Goal: Entertainment & Leisure: Consume media (video, audio)

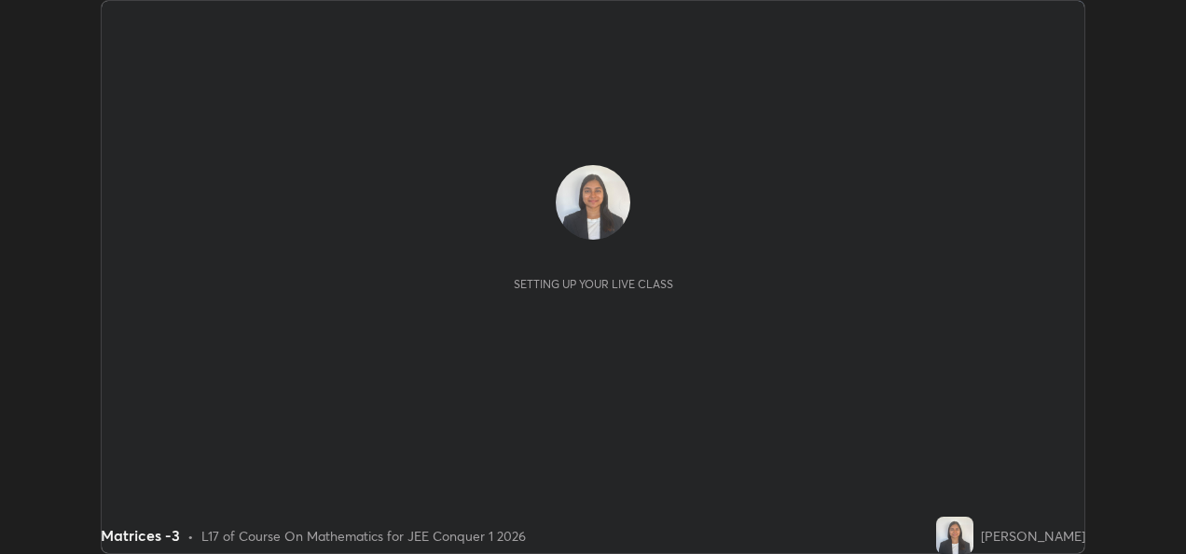
scroll to position [554, 1185]
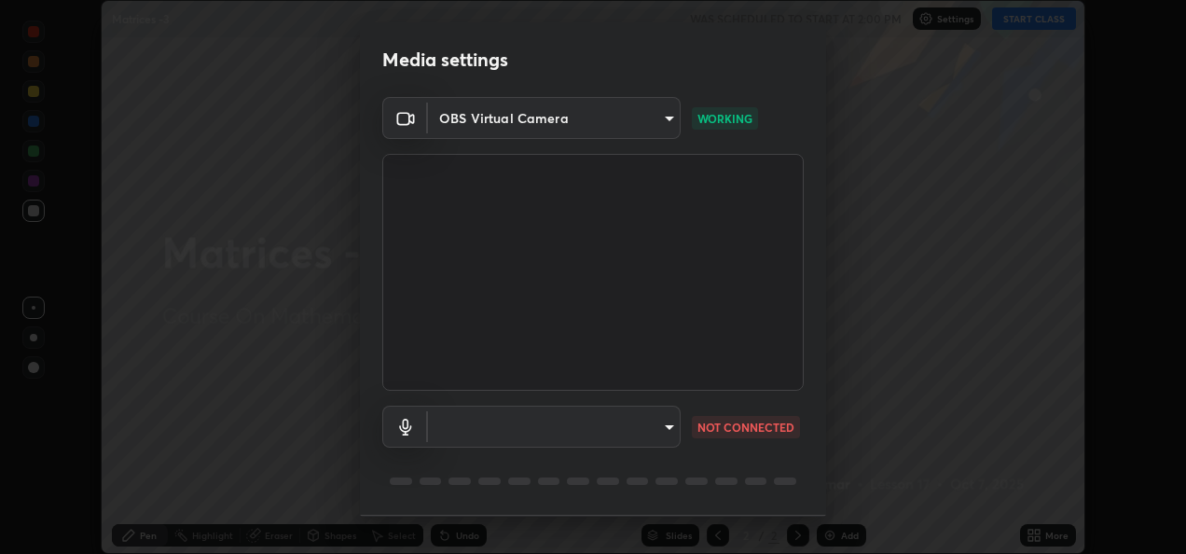
click at [667, 424] on body "Erase all Matrices -3 WAS SCHEDULED TO START AT 2:00 PM Settings START CLASS Se…" at bounding box center [593, 277] width 1186 height 554
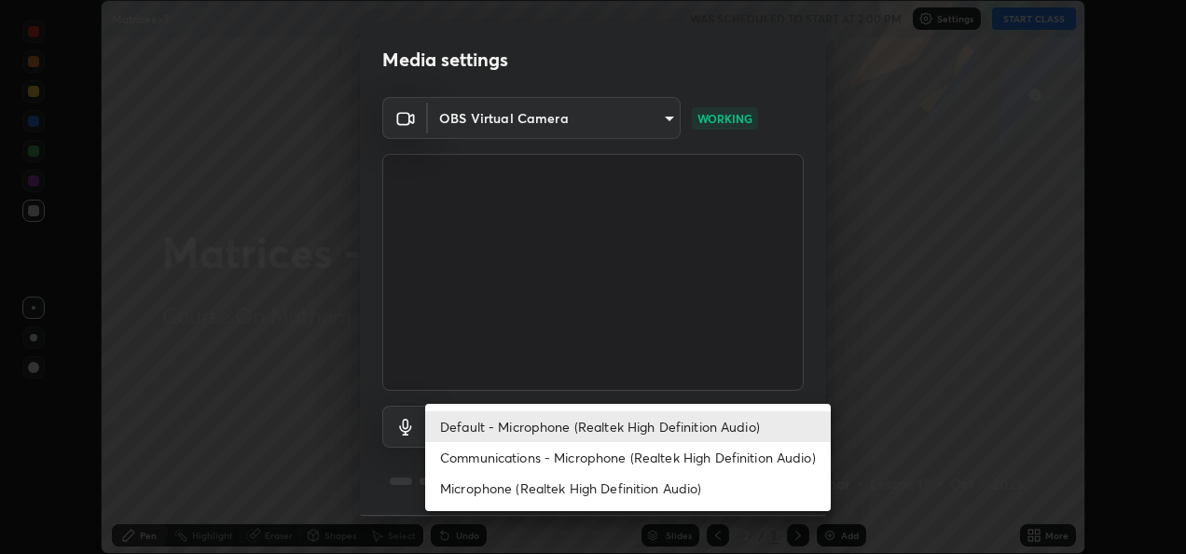
click at [860, 464] on div at bounding box center [593, 277] width 1186 height 554
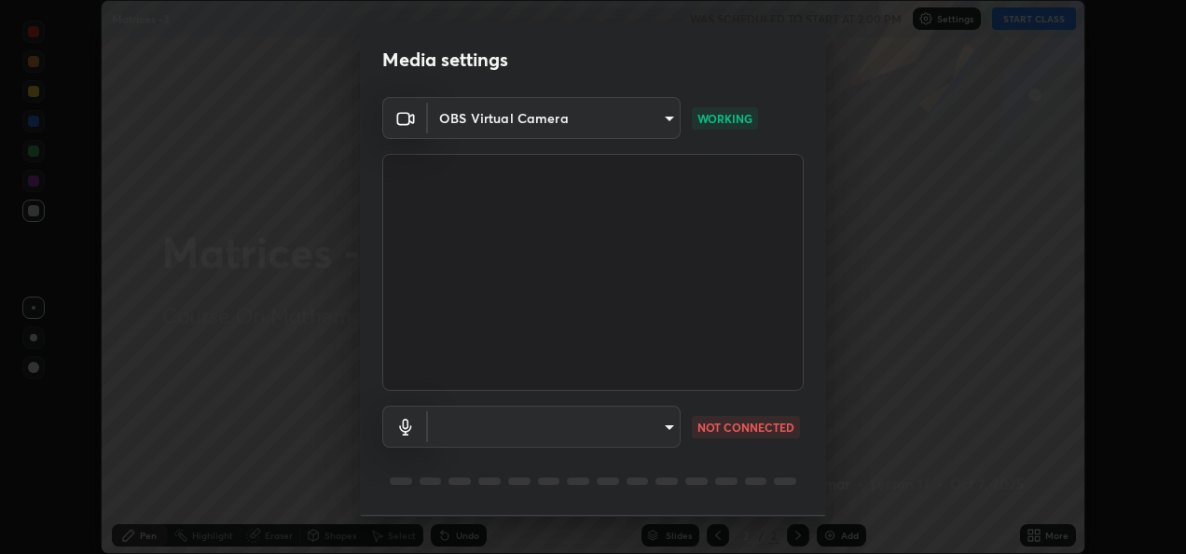
click at [665, 425] on body "Erase all Matrices -3 WAS SCHEDULED TO START AT 2:00 PM Settings START CLASS Se…" at bounding box center [593, 277] width 1186 height 554
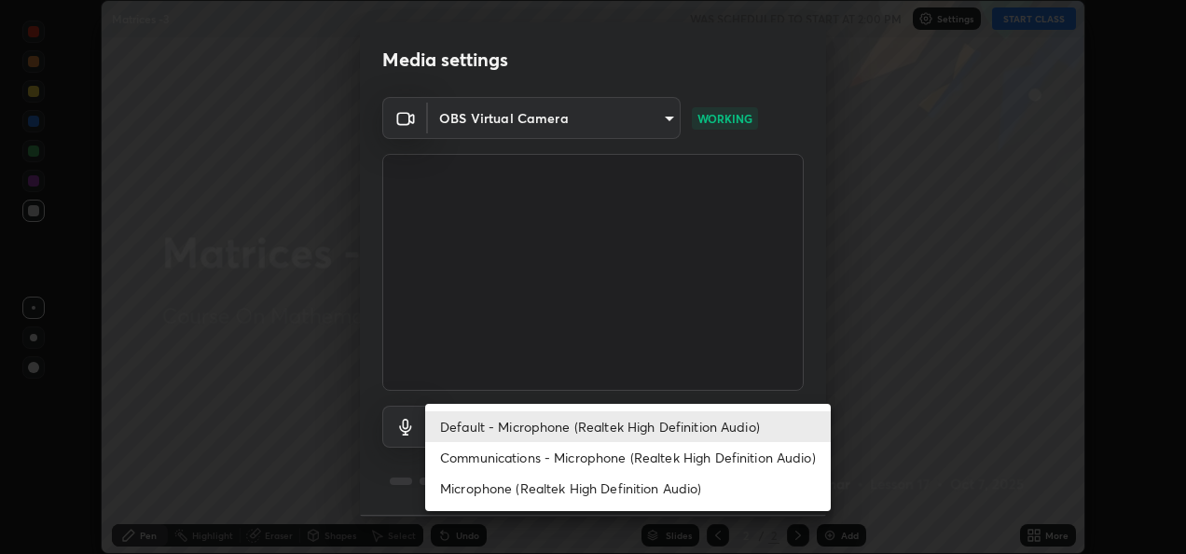
click at [681, 461] on li "Communications - Microphone (Realtek High Definition Audio)" at bounding box center [628, 457] width 406 height 31
type input "communications"
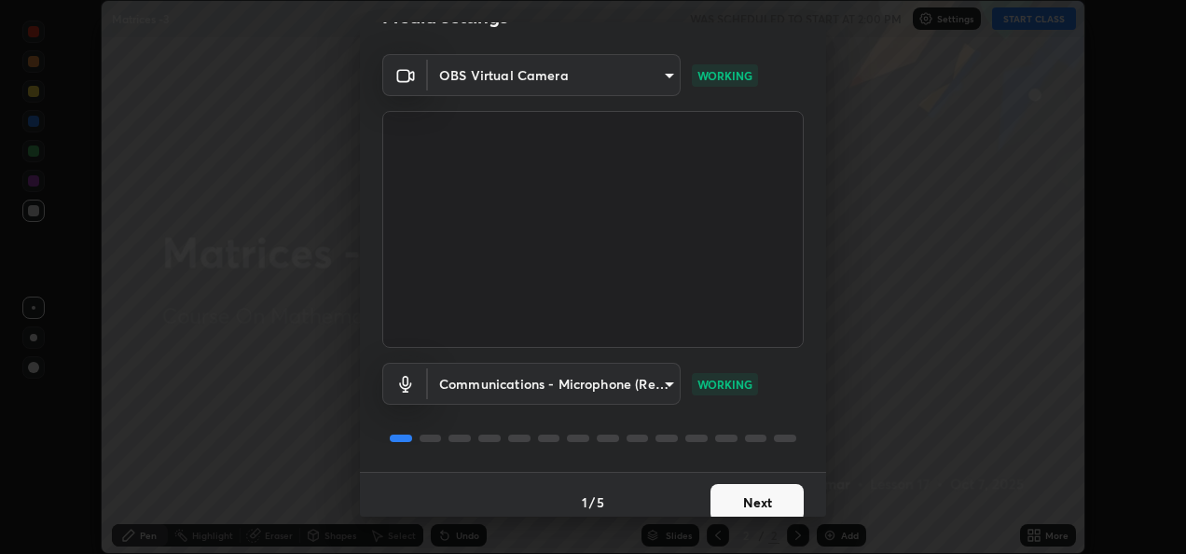
scroll to position [58, 0]
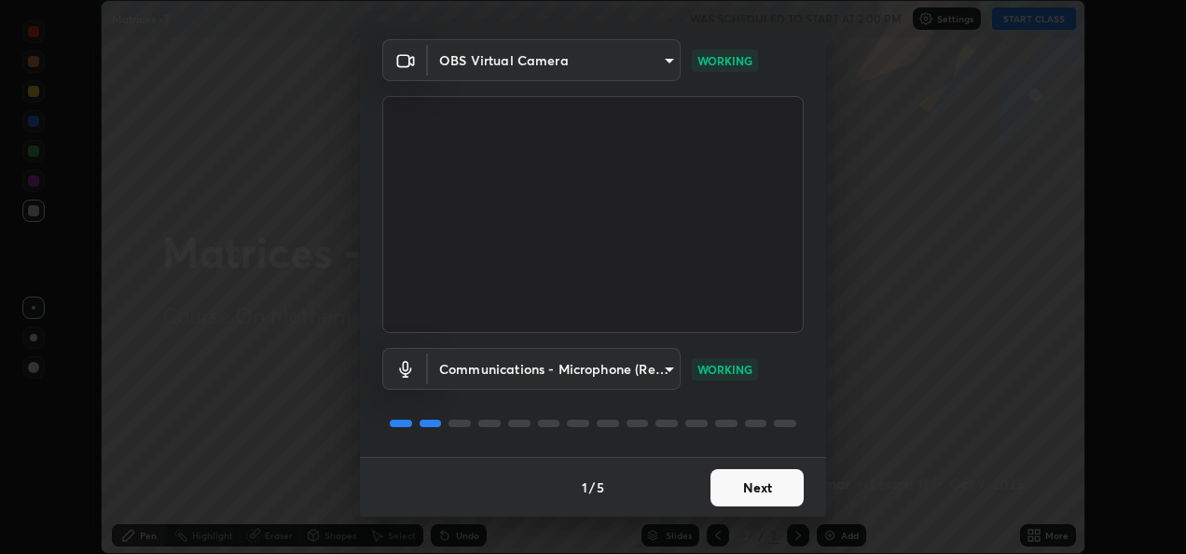
click at [748, 477] on button "Next" at bounding box center [756, 487] width 93 height 37
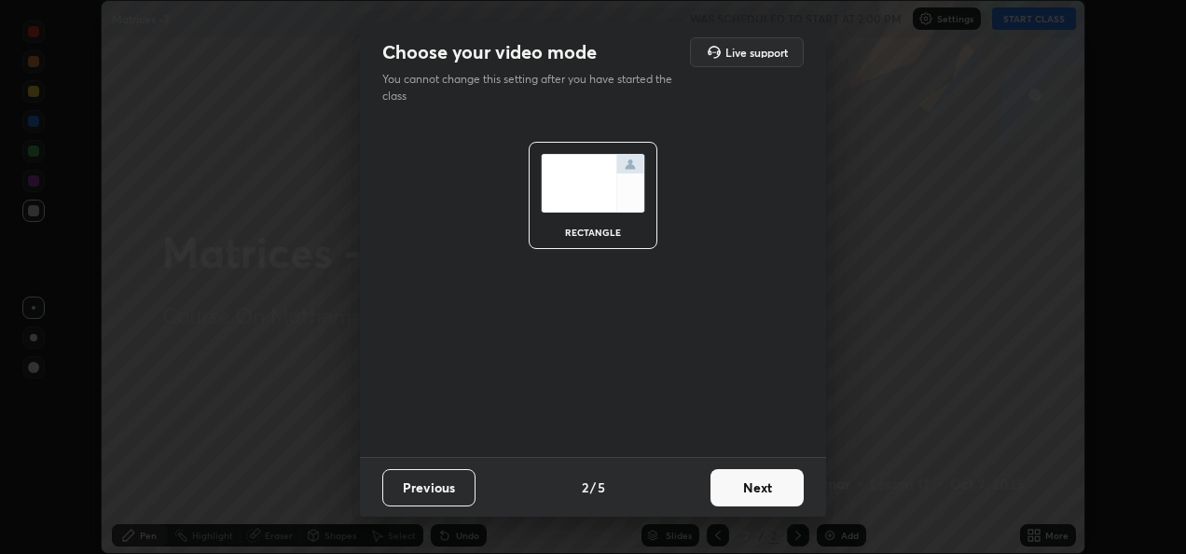
scroll to position [0, 0]
click at [762, 482] on button "Next" at bounding box center [756, 487] width 93 height 37
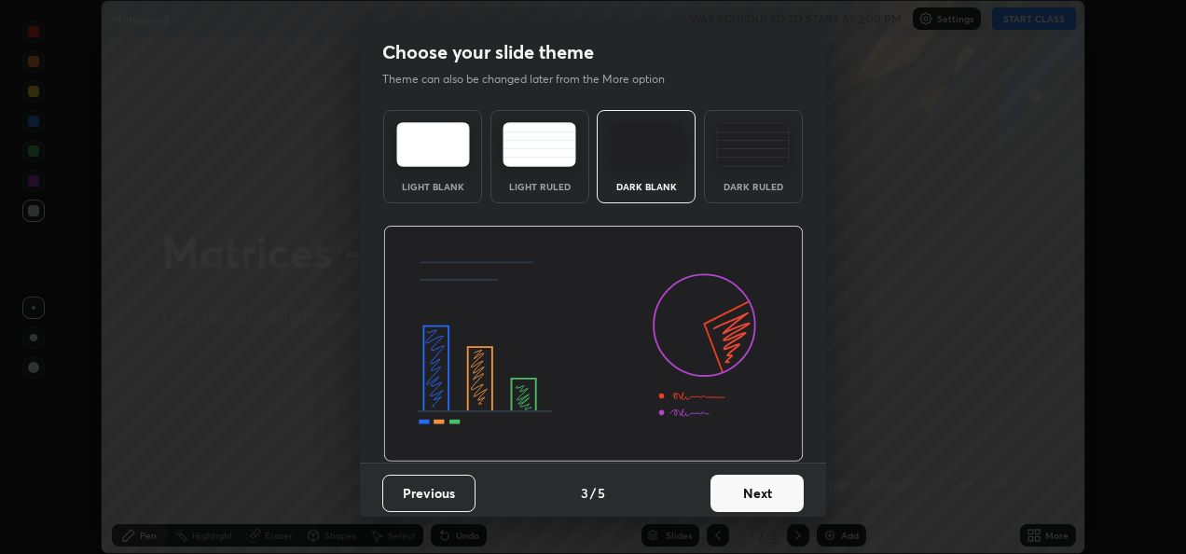
click at [760, 497] on button "Next" at bounding box center [756, 493] width 93 height 37
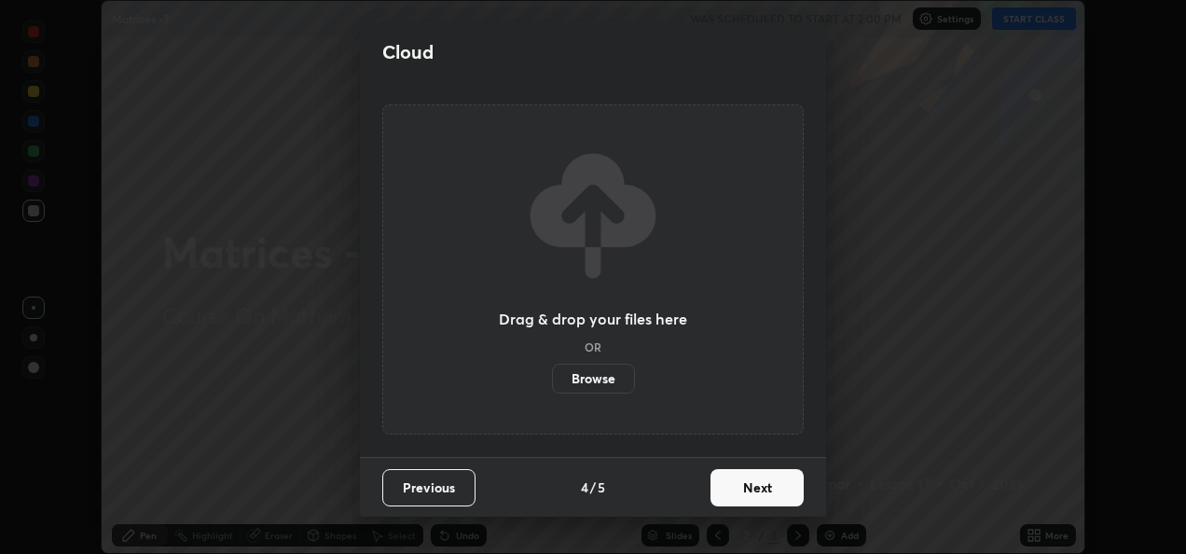
click at [763, 488] on button "Next" at bounding box center [756, 487] width 93 height 37
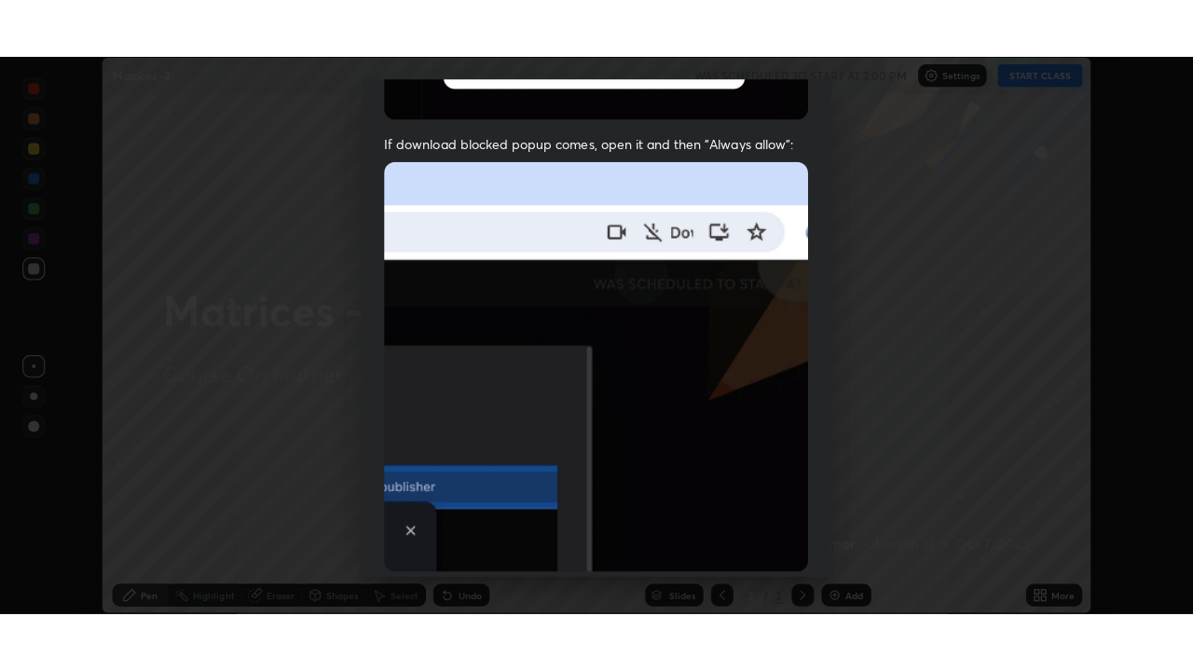
scroll to position [438, 0]
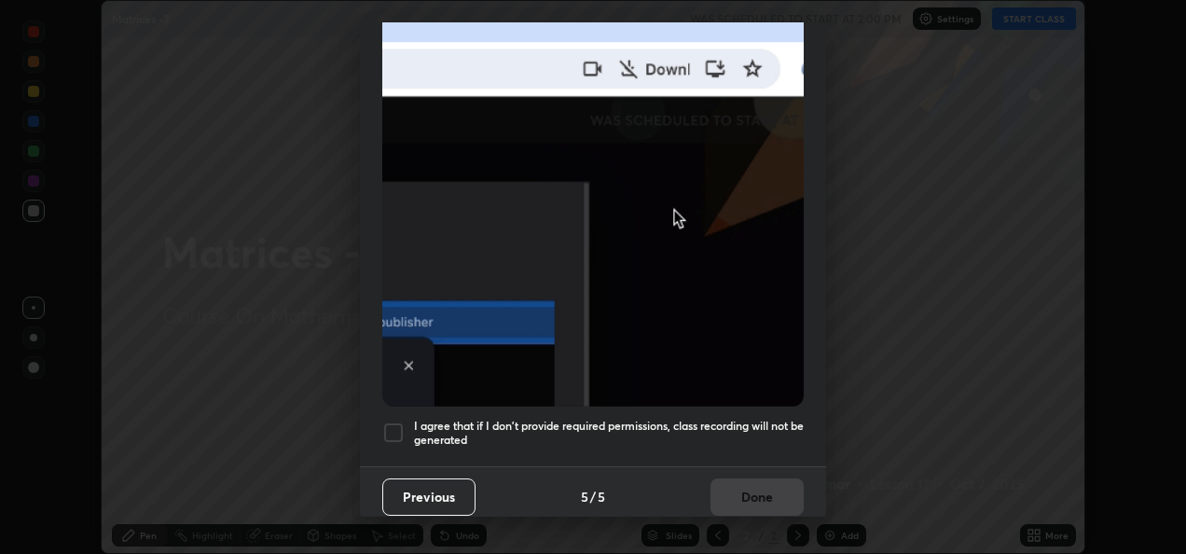
click at [498, 422] on h5 "I agree that if I don't provide required permissions, class recording will not …" at bounding box center [609, 433] width 390 height 29
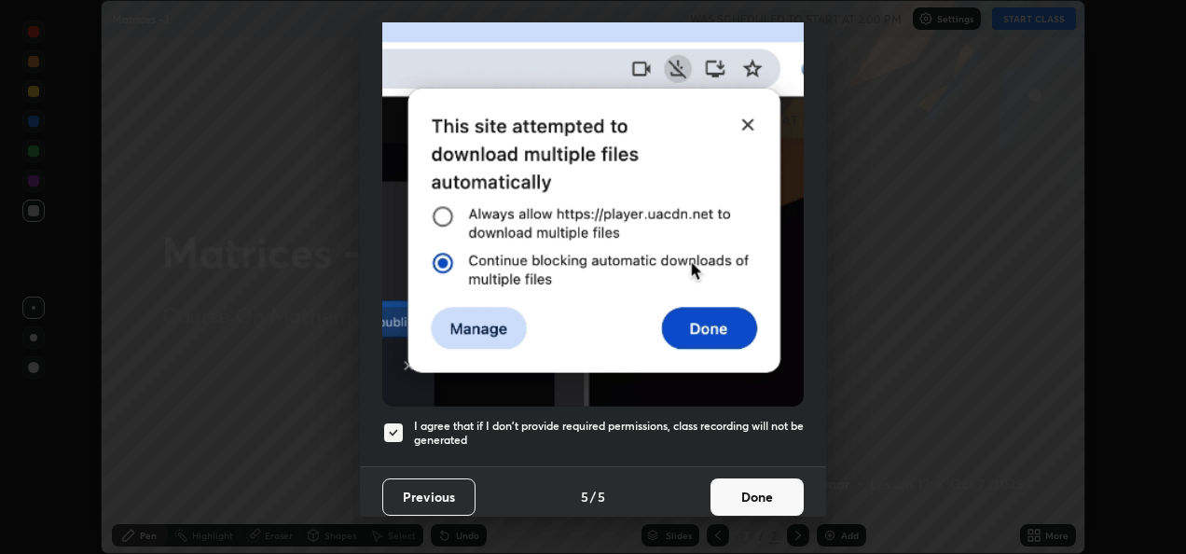
click at [744, 487] on button "Done" at bounding box center [756, 496] width 93 height 37
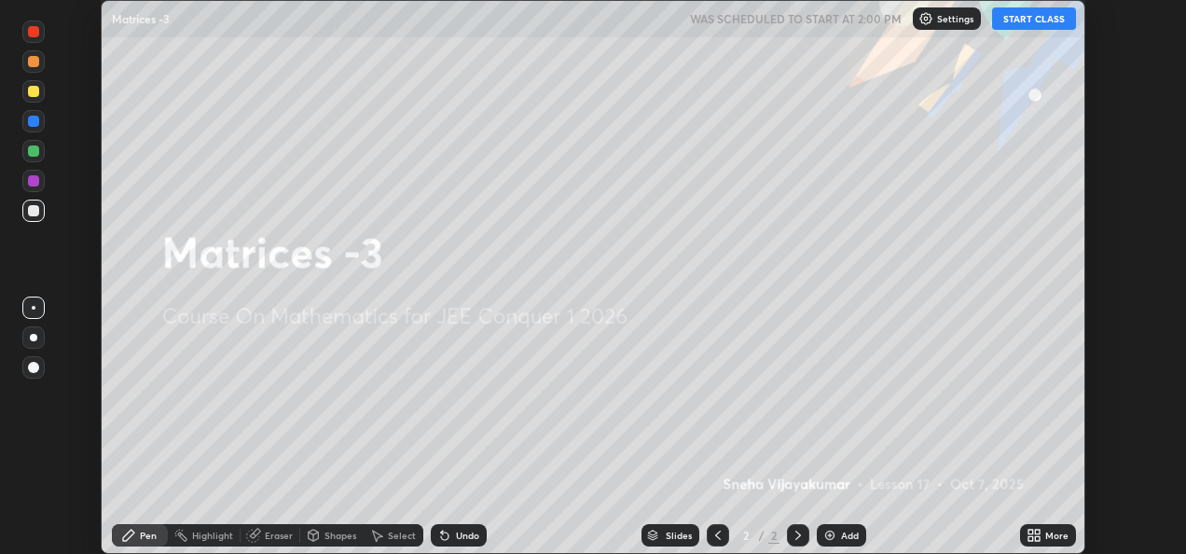
click at [1040, 18] on button "START CLASS" at bounding box center [1034, 18] width 84 height 22
click at [1050, 539] on div "More" at bounding box center [1056, 534] width 23 height 9
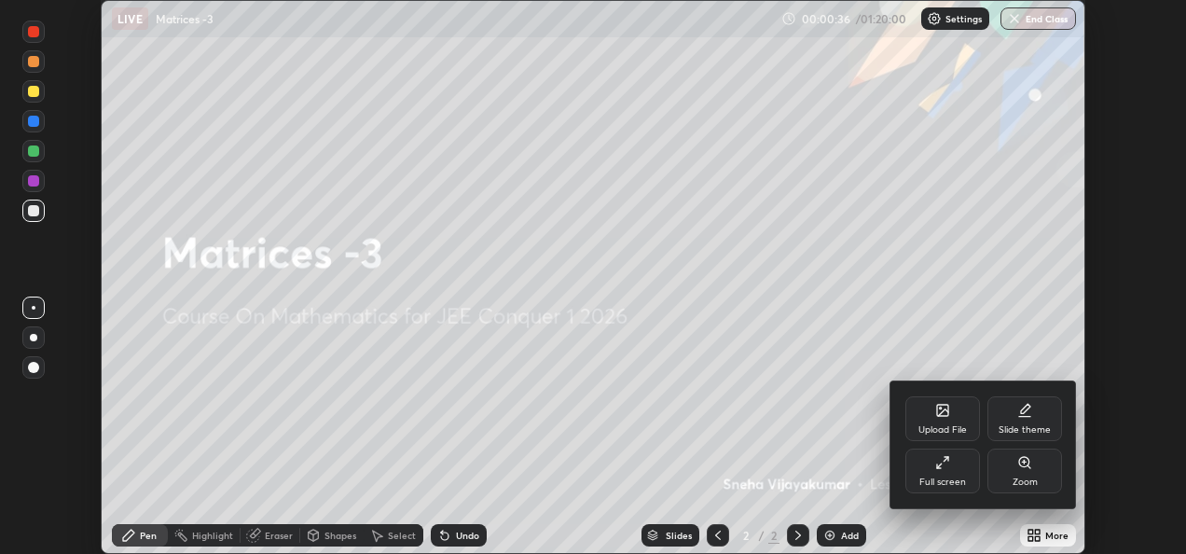
click at [947, 467] on icon at bounding box center [942, 462] width 15 height 15
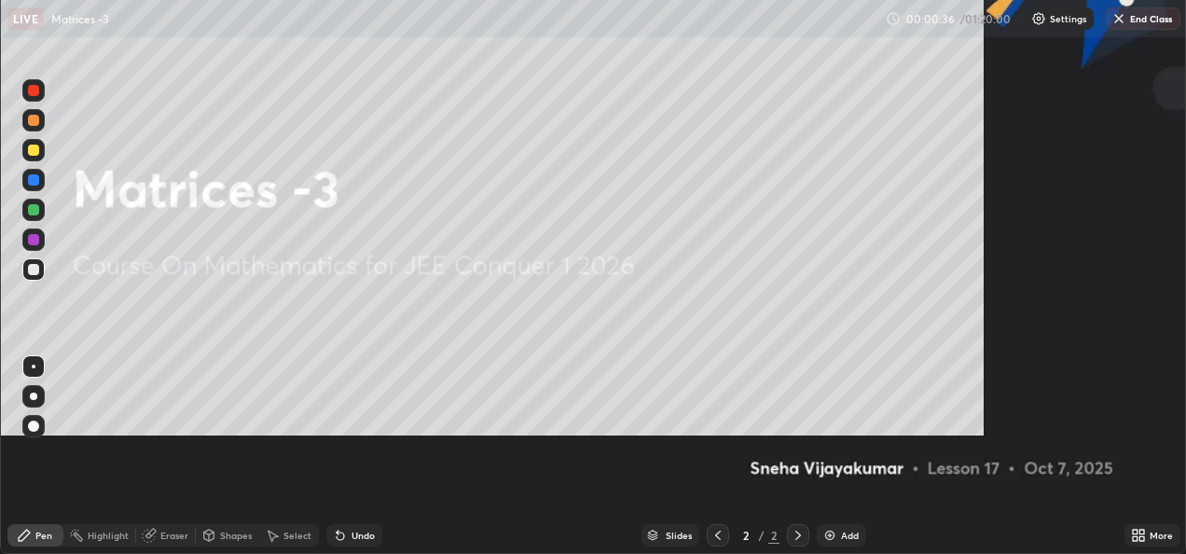
scroll to position [671, 1193]
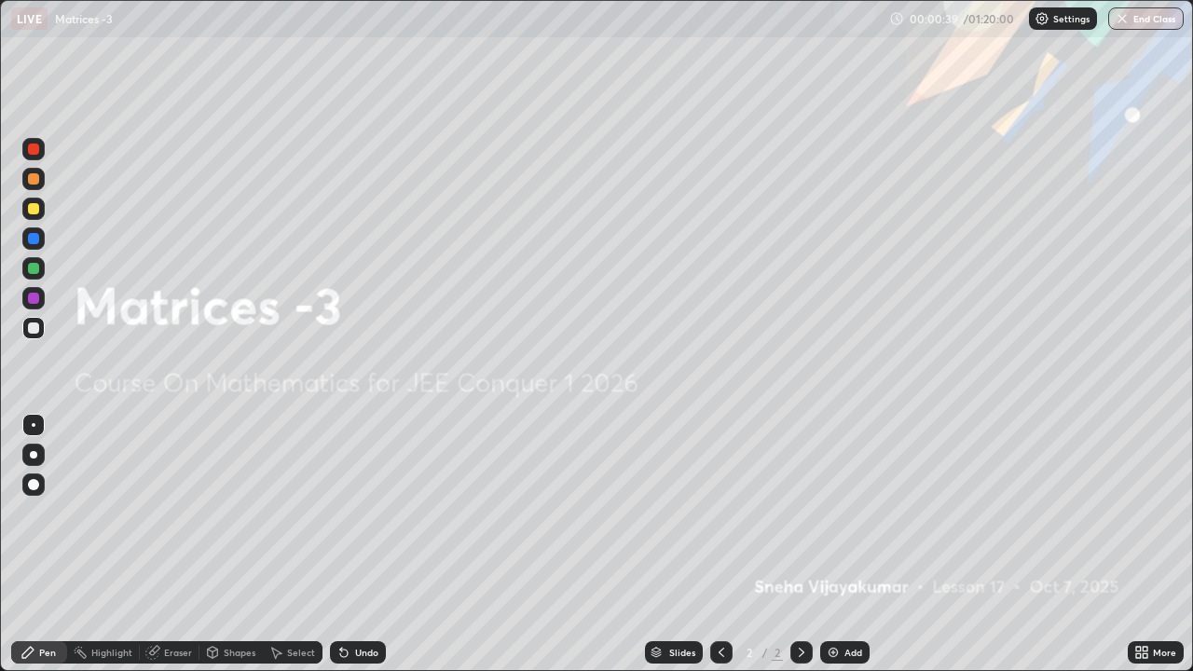
click at [845, 553] on div "Add" at bounding box center [854, 652] width 18 height 9
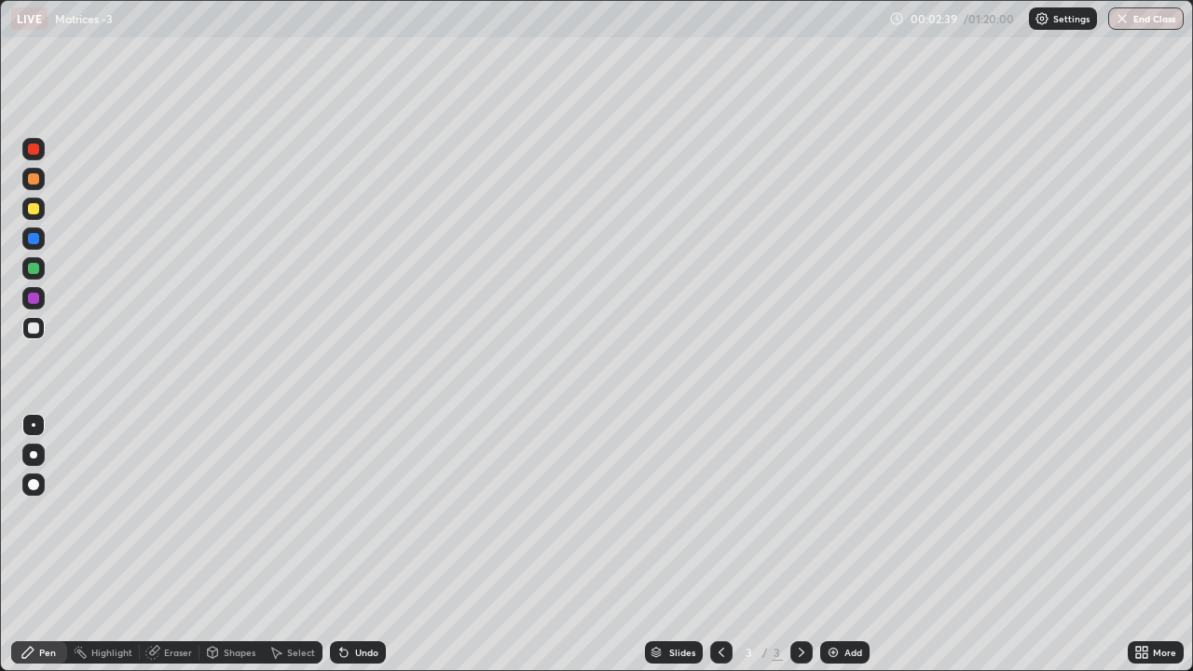
click at [181, 553] on div "Eraser" at bounding box center [178, 652] width 28 height 9
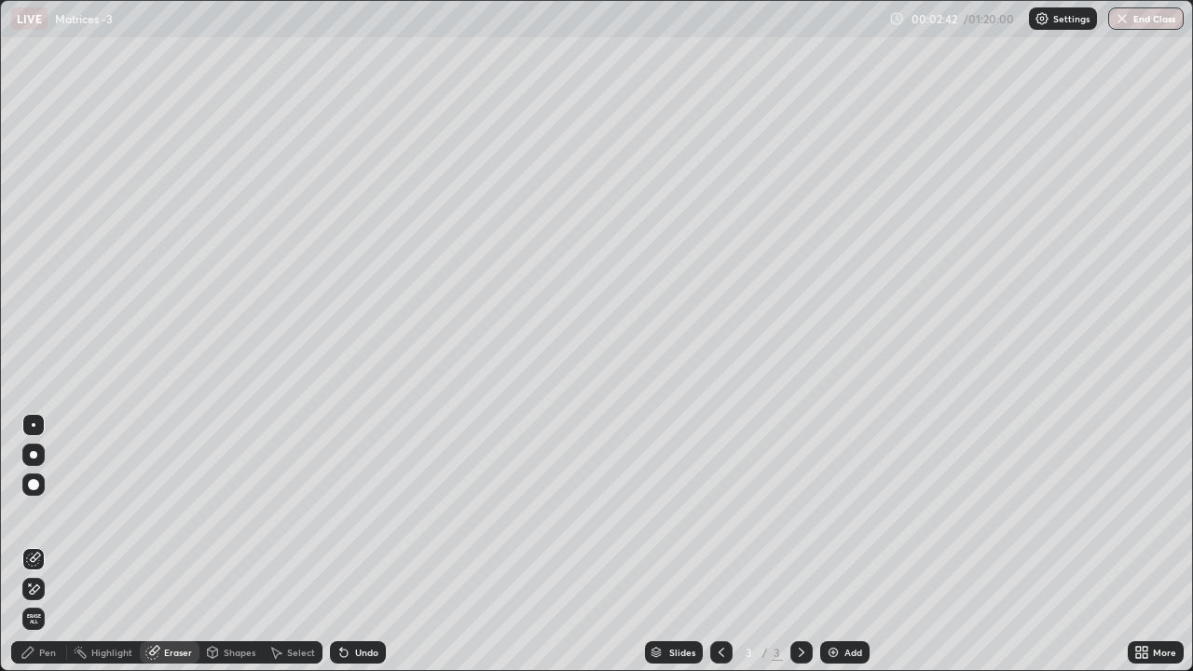
click at [45, 553] on div "Pen" at bounding box center [47, 652] width 17 height 9
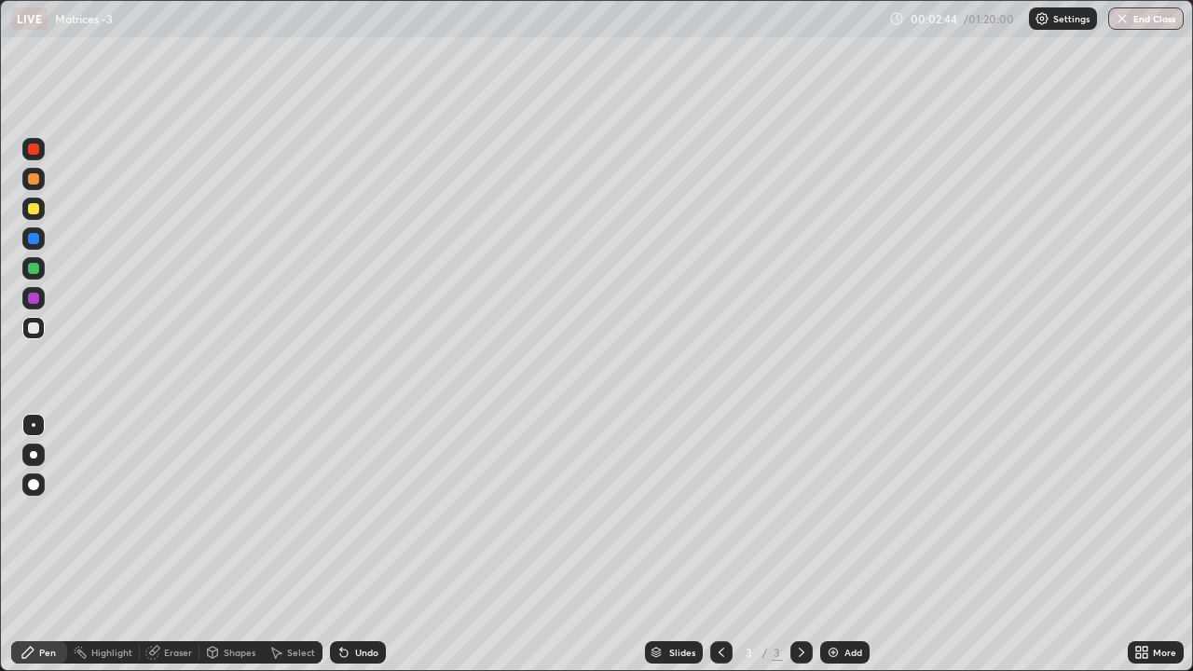
click at [34, 204] on div at bounding box center [33, 208] width 11 height 11
click at [37, 268] on div at bounding box center [33, 268] width 11 height 11
click at [34, 330] on div at bounding box center [33, 328] width 11 height 11
click at [170, 553] on div "Eraser" at bounding box center [178, 652] width 28 height 9
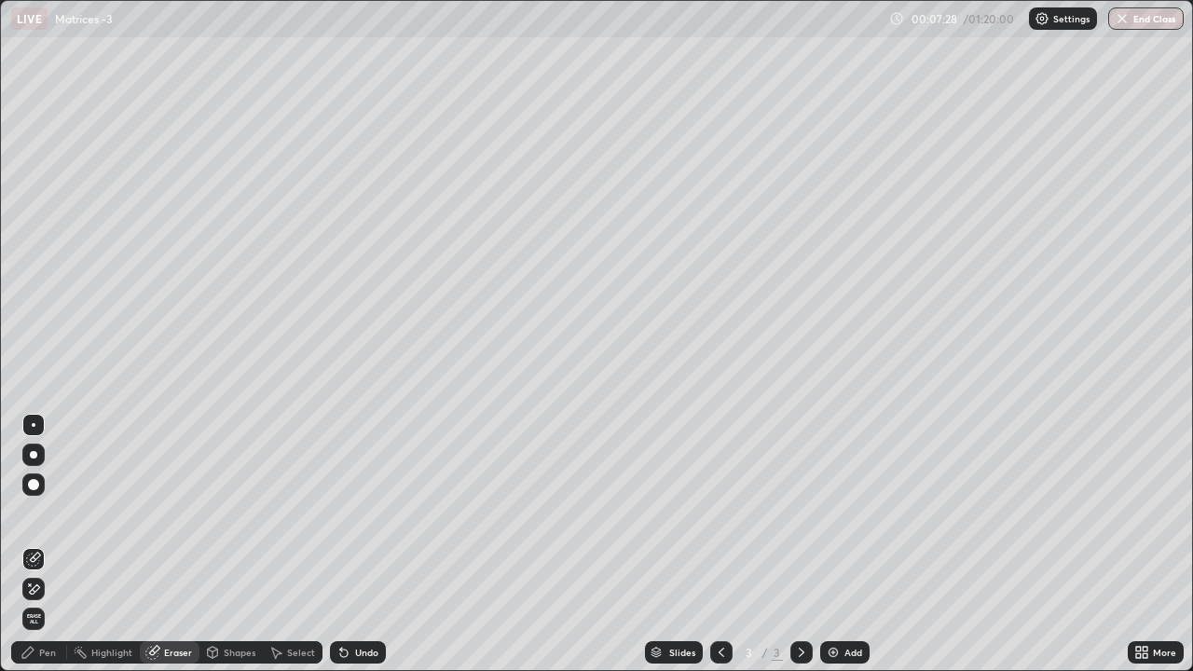
click at [48, 553] on div "Pen" at bounding box center [47, 652] width 17 height 9
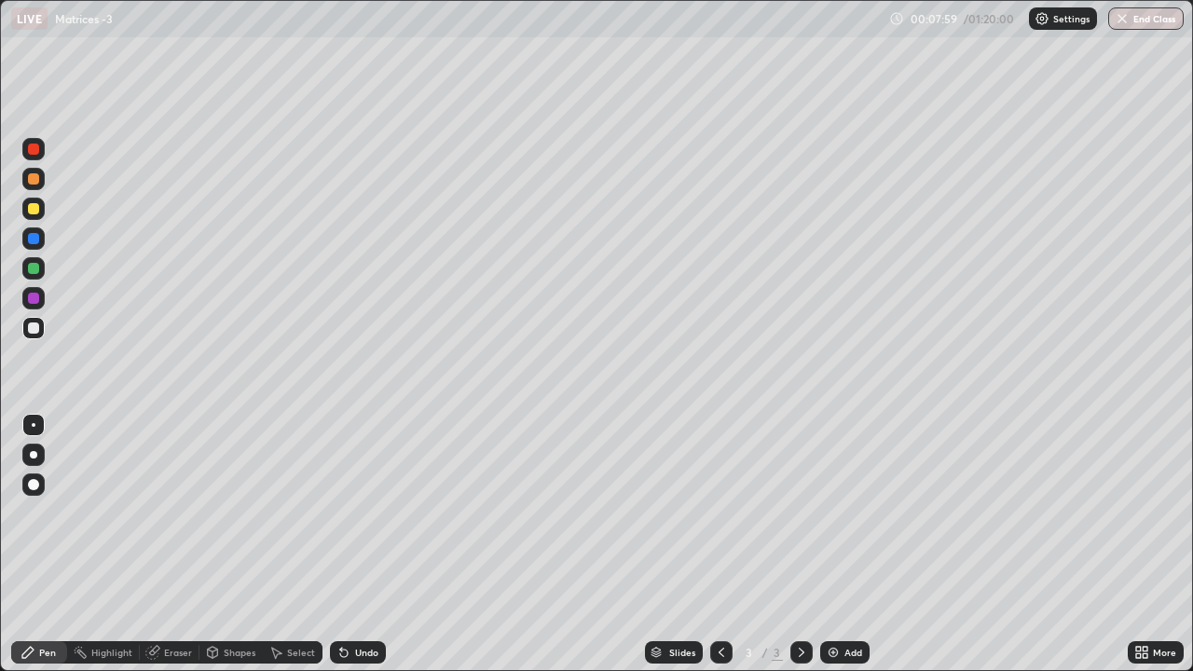
click at [168, 553] on div "Eraser" at bounding box center [178, 652] width 28 height 9
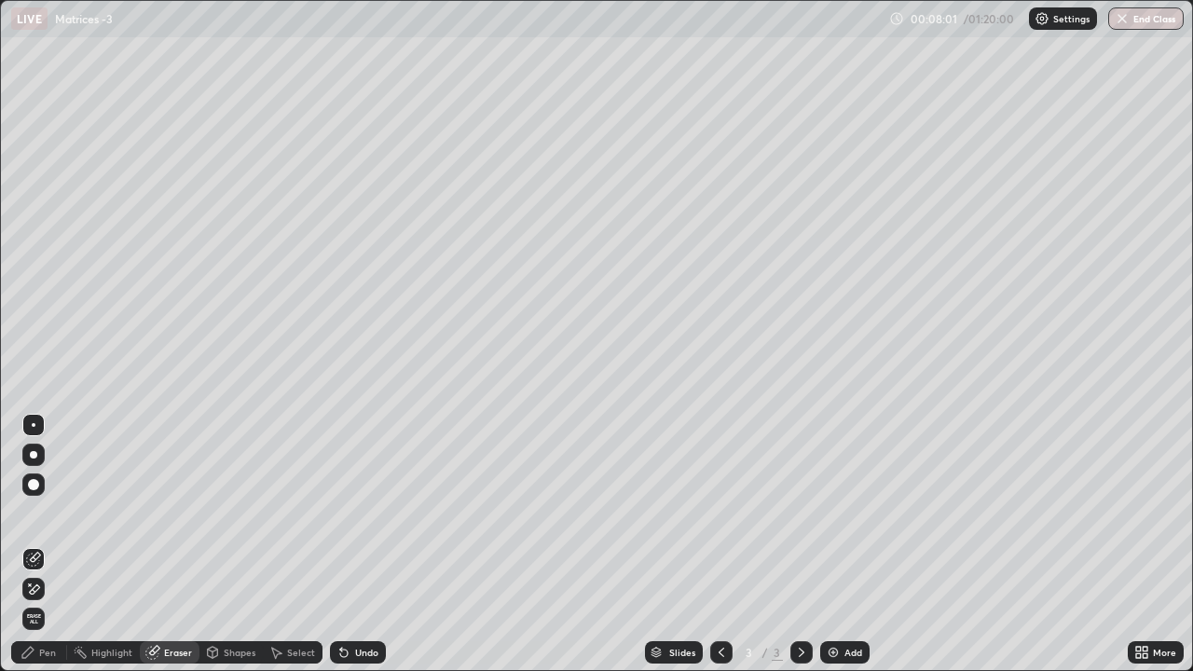
click at [50, 553] on div "Pen" at bounding box center [47, 652] width 17 height 9
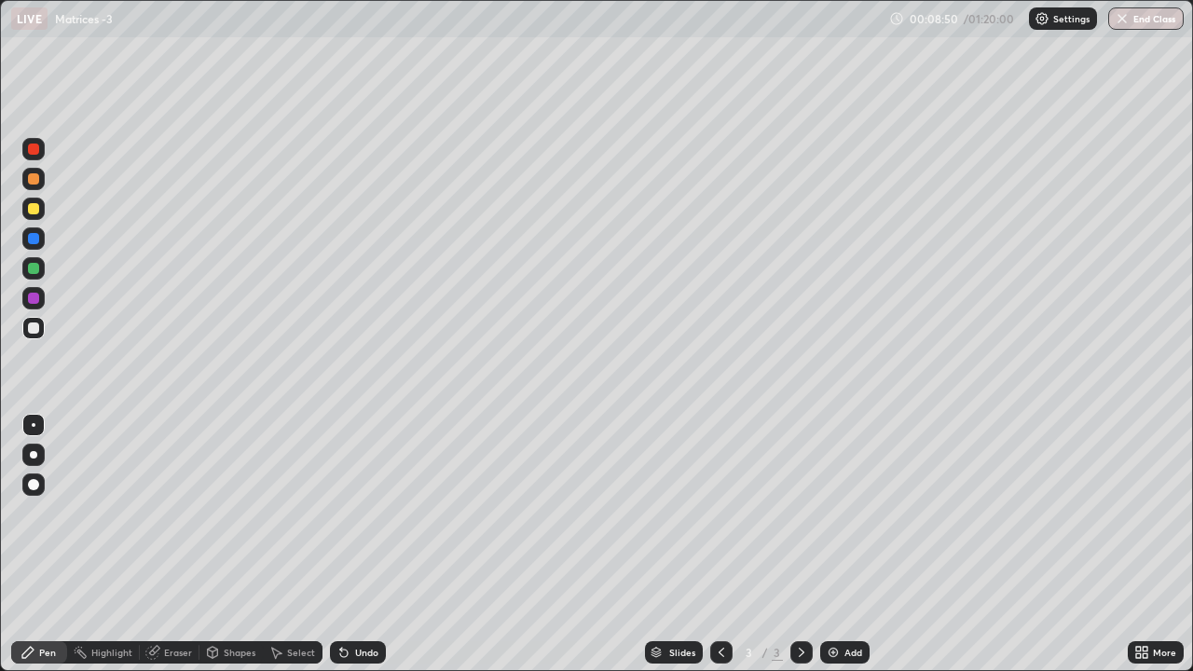
click at [845, 553] on div "Add" at bounding box center [854, 652] width 18 height 9
click at [34, 211] on div at bounding box center [33, 208] width 11 height 11
click at [718, 553] on icon at bounding box center [721, 652] width 15 height 15
click at [36, 240] on div at bounding box center [33, 238] width 11 height 11
click at [800, 553] on icon at bounding box center [801, 652] width 15 height 15
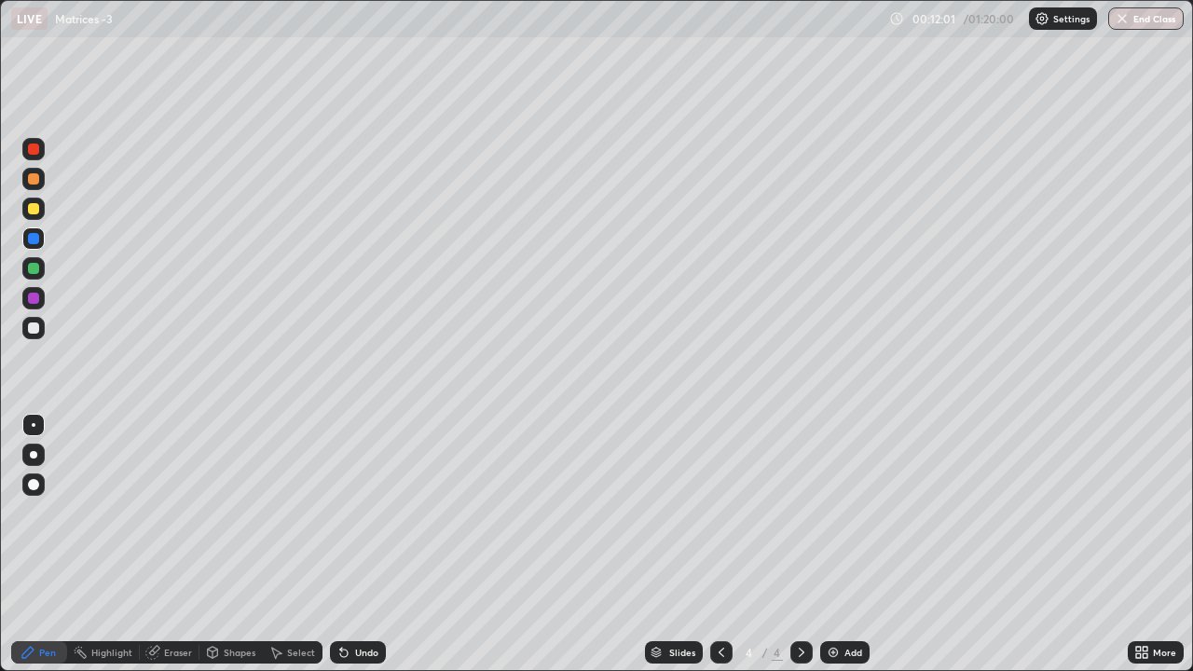
click at [34, 269] on div at bounding box center [33, 268] width 11 height 11
click at [717, 553] on icon at bounding box center [721, 652] width 15 height 15
click at [801, 553] on icon at bounding box center [802, 652] width 6 height 9
click at [38, 328] on div at bounding box center [33, 328] width 11 height 11
click at [172, 553] on div "Eraser" at bounding box center [178, 652] width 28 height 9
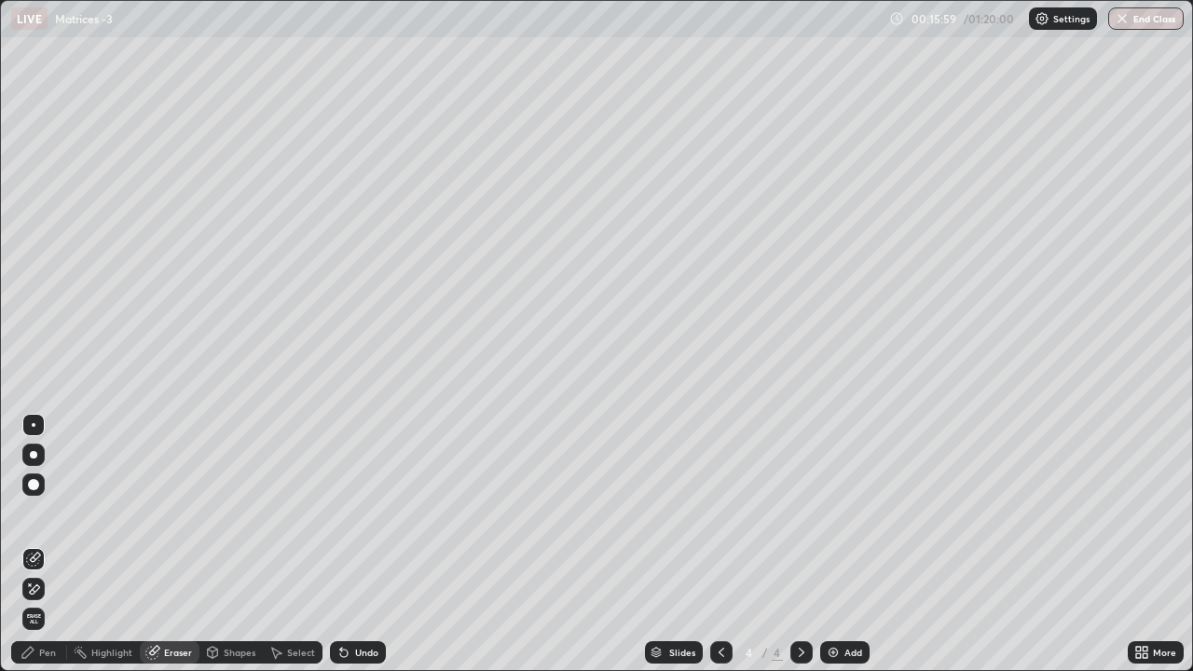
click at [43, 553] on div "Pen" at bounding box center [47, 652] width 17 height 9
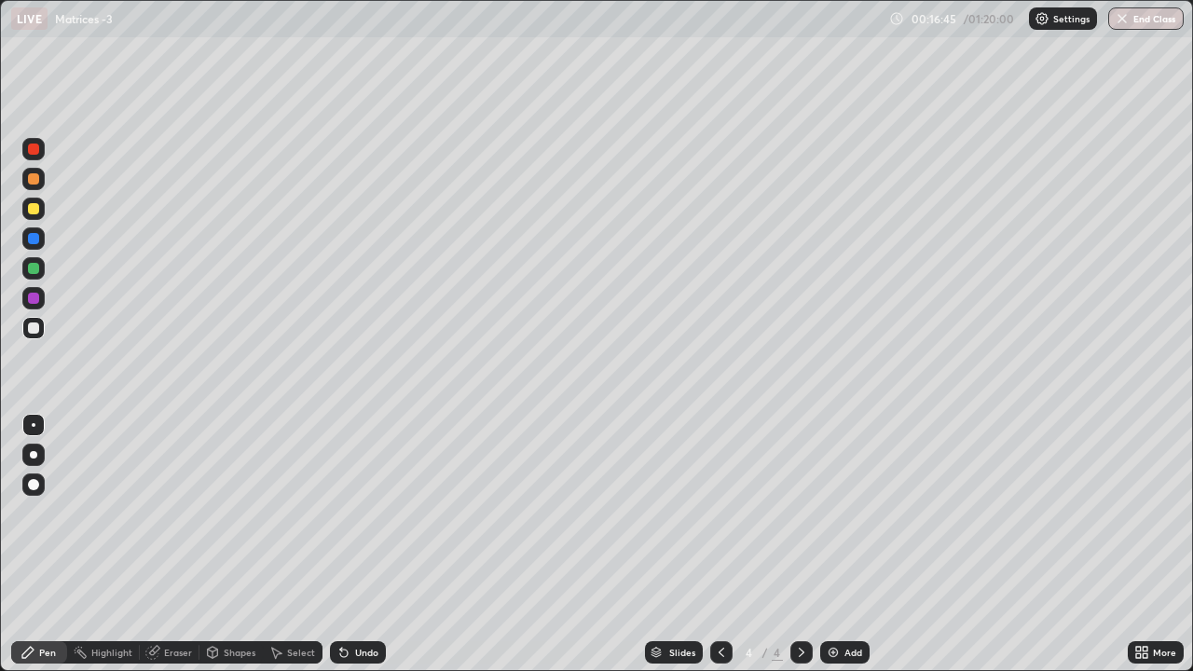
click at [847, 553] on div "Add" at bounding box center [854, 652] width 18 height 9
click at [845, 553] on div "Add" at bounding box center [854, 652] width 18 height 9
click at [720, 553] on icon at bounding box center [721, 652] width 15 height 15
click at [798, 553] on icon at bounding box center [801, 652] width 15 height 15
click at [32, 213] on div at bounding box center [33, 208] width 11 height 11
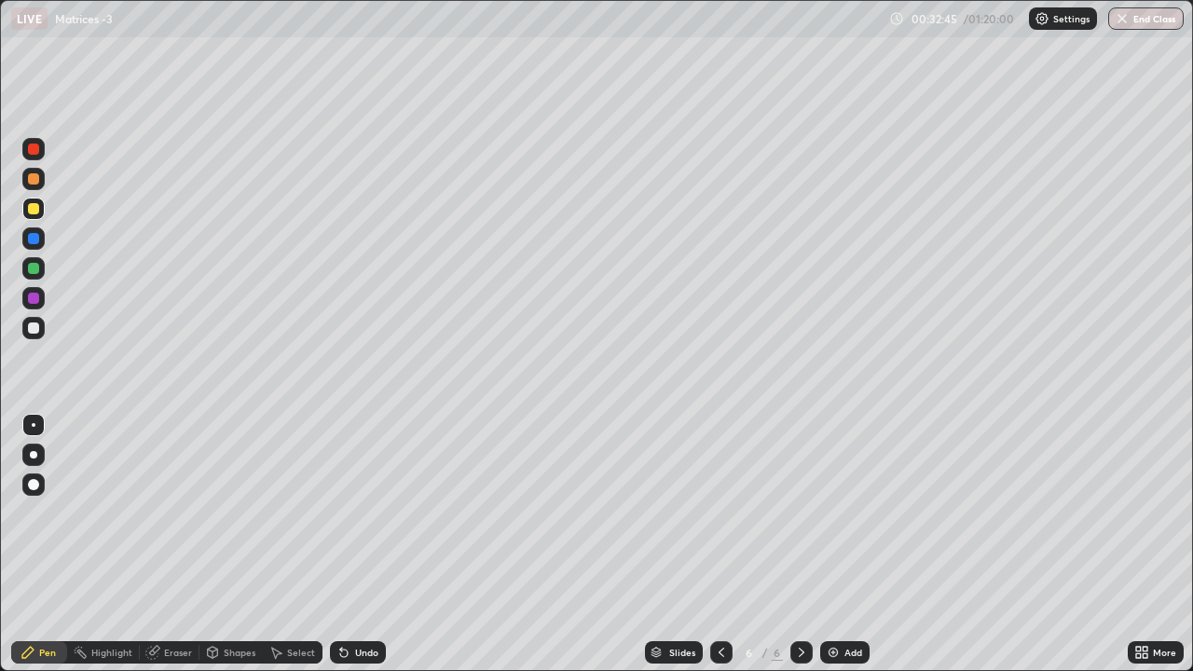
click at [170, 553] on div "Eraser" at bounding box center [178, 652] width 28 height 9
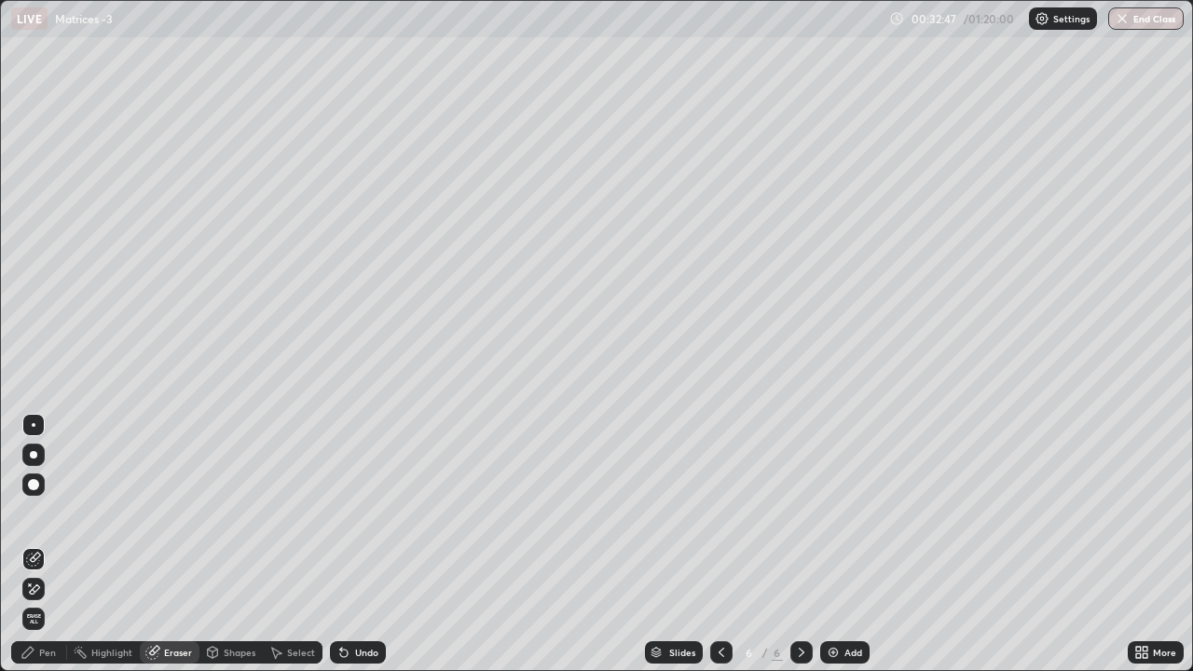
click at [46, 553] on div "Pen" at bounding box center [47, 652] width 17 height 9
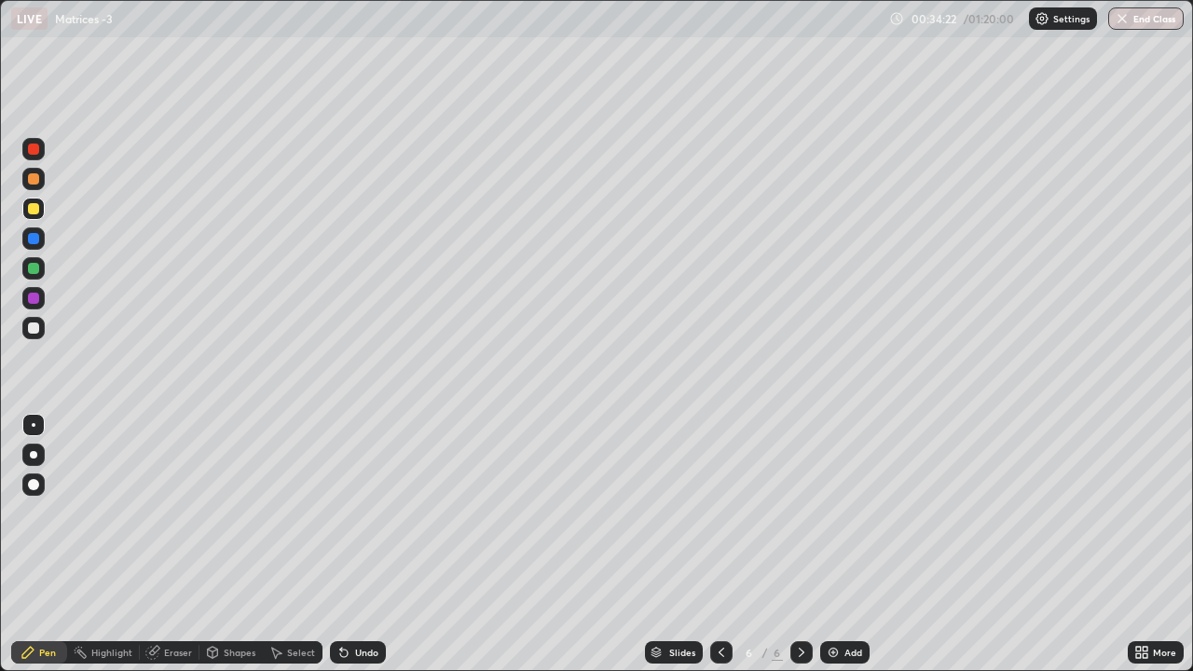
click at [170, 553] on div "Eraser" at bounding box center [178, 652] width 28 height 9
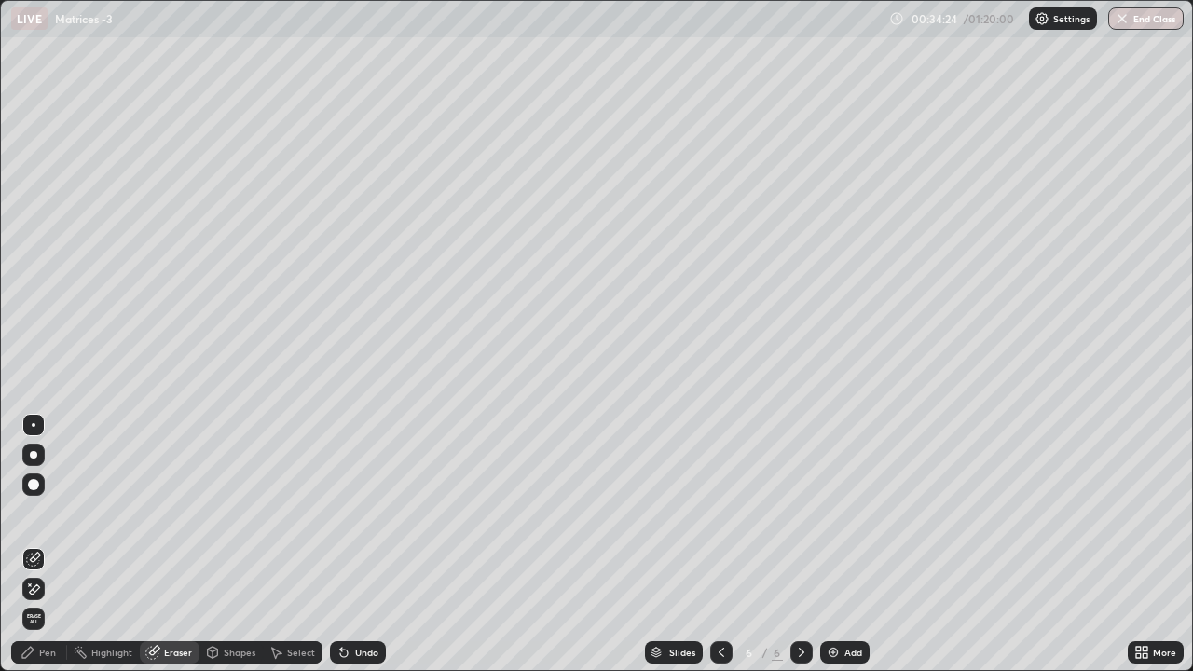
click at [49, 553] on div "Pen" at bounding box center [47, 652] width 17 height 9
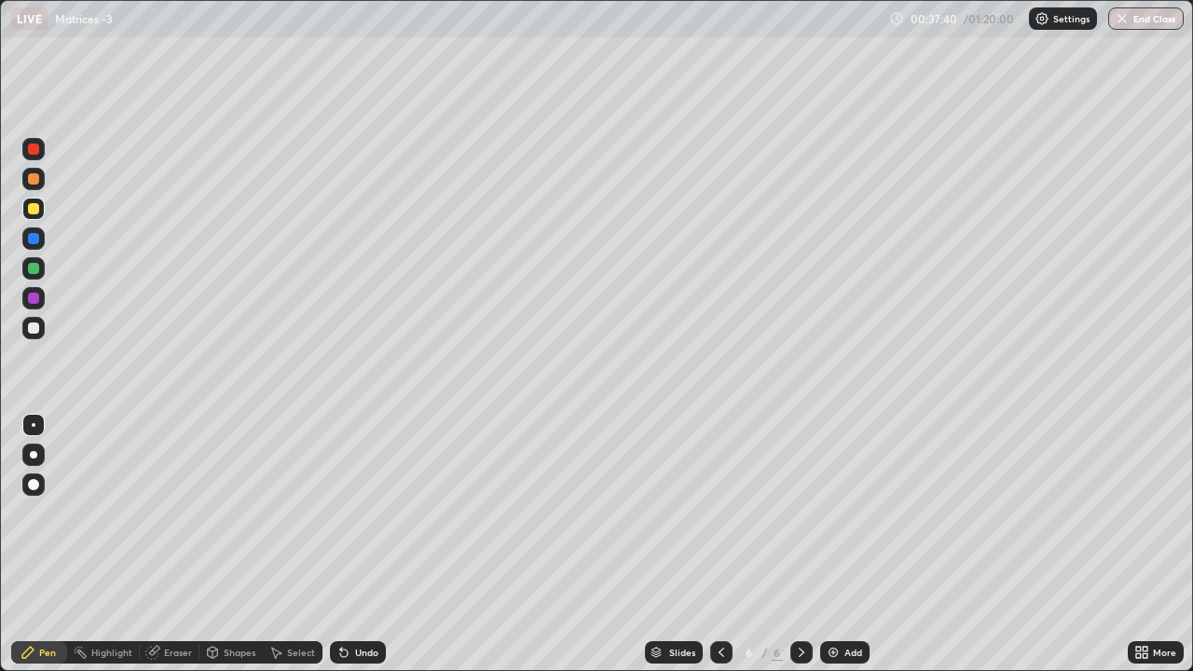
click at [234, 553] on div "Shapes" at bounding box center [231, 652] width 63 height 37
click at [249, 553] on div "Shapes" at bounding box center [231, 652] width 63 height 22
click at [241, 553] on div "Shapes" at bounding box center [231, 652] width 63 height 37
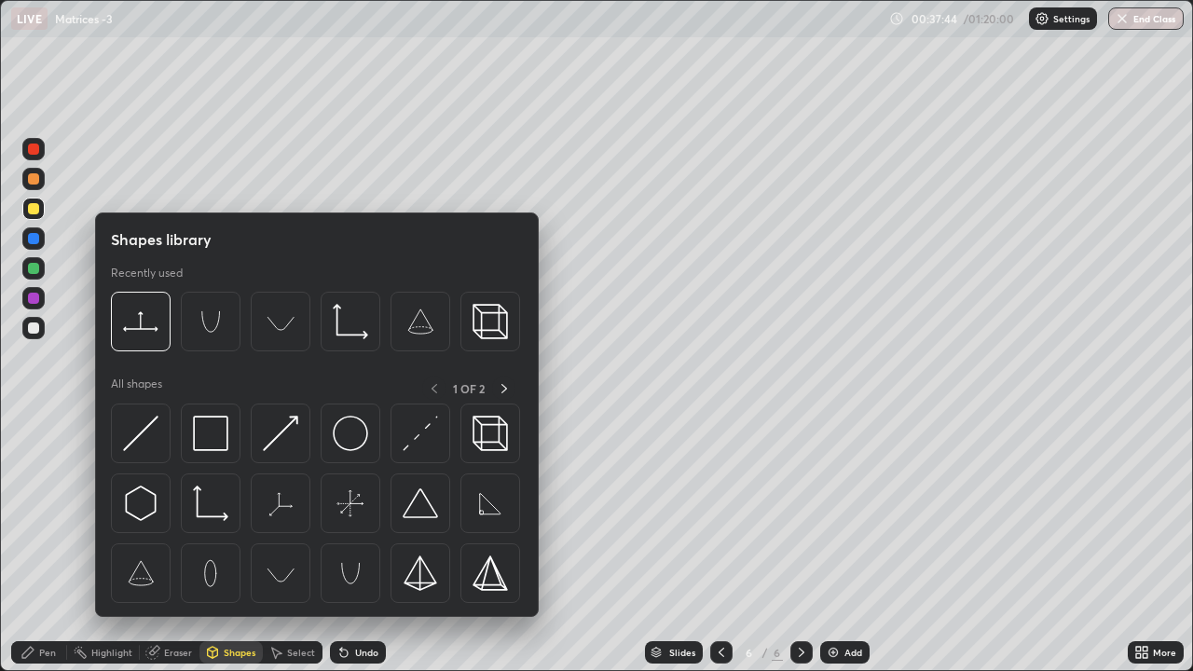
click at [48, 553] on div "Erase all" at bounding box center [33, 335] width 45 height 597
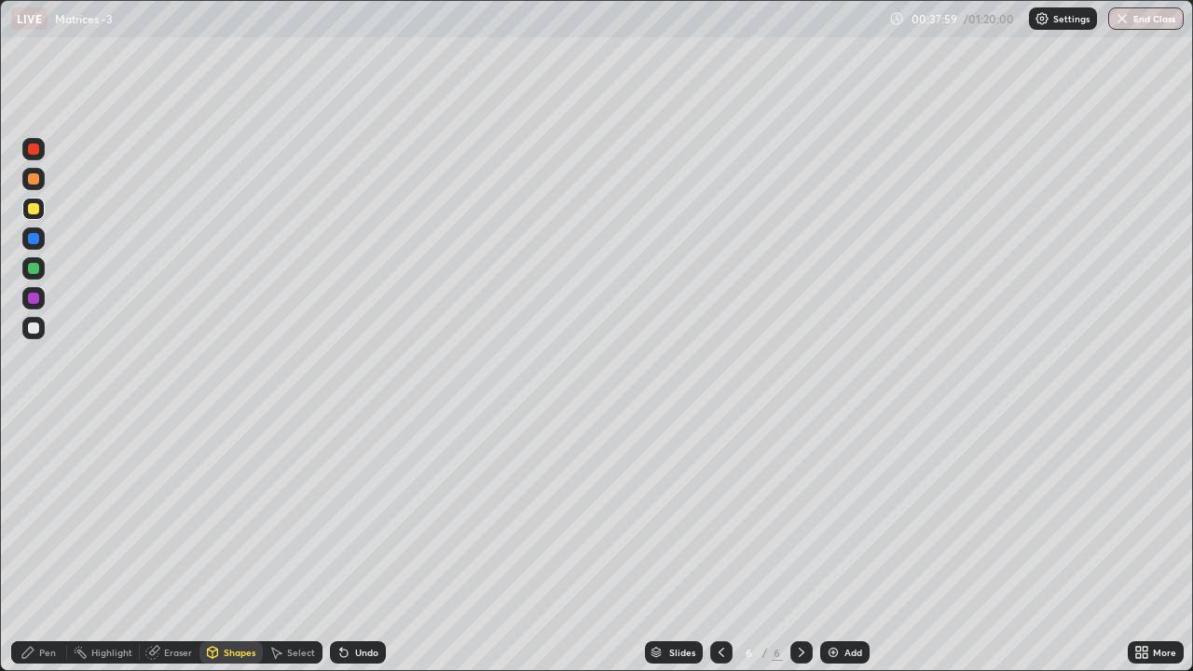
click at [54, 553] on div "Pen" at bounding box center [47, 652] width 17 height 9
click at [165, 553] on div "Eraser" at bounding box center [178, 652] width 28 height 9
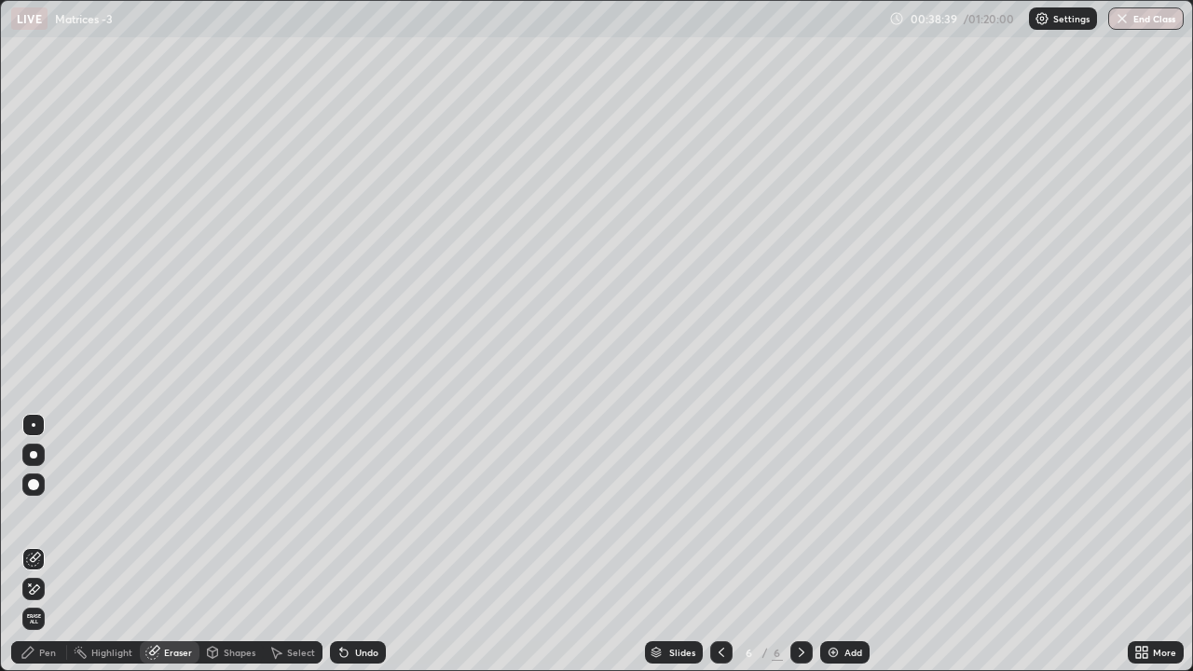
click at [39, 553] on div "Pen" at bounding box center [47, 652] width 17 height 9
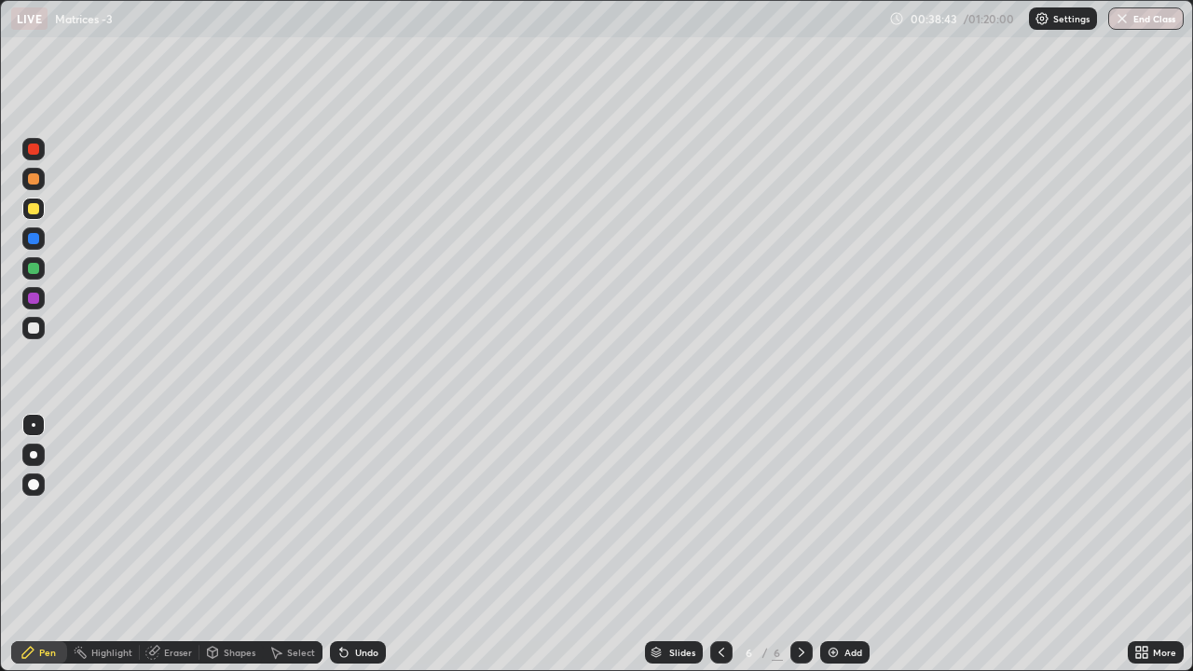
click at [37, 266] on div at bounding box center [33, 268] width 11 height 11
click at [179, 553] on div "Eraser" at bounding box center [178, 652] width 28 height 9
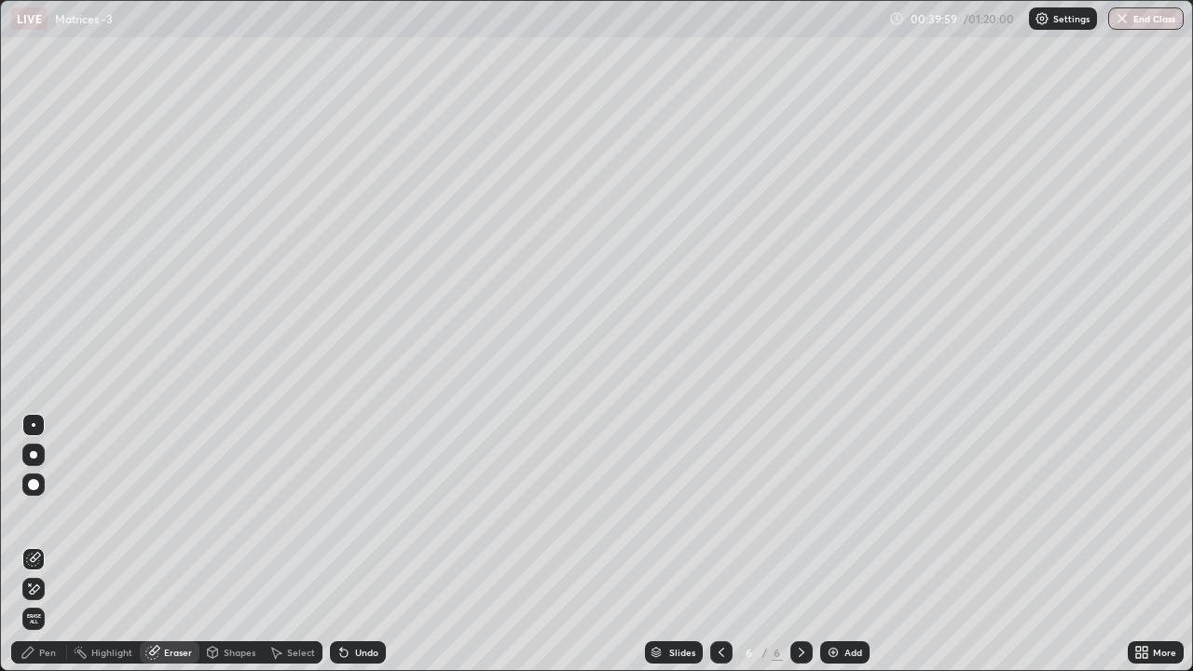
click at [43, 553] on div "Pen" at bounding box center [47, 652] width 17 height 9
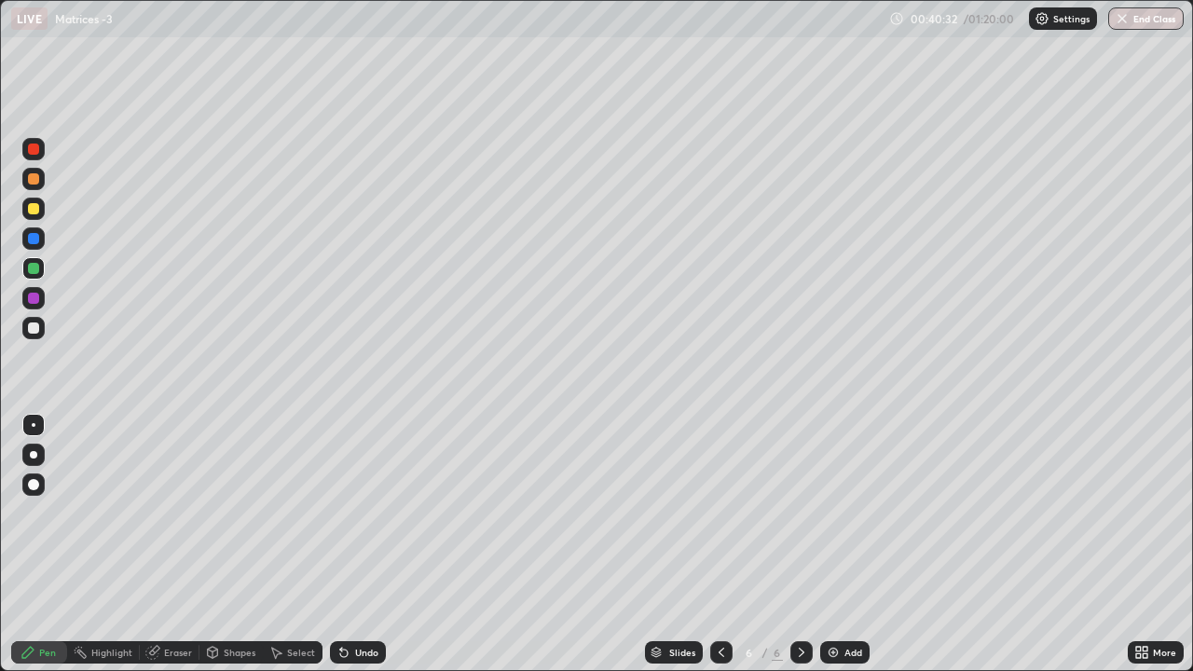
click at [842, 553] on div "Add" at bounding box center [844, 652] width 49 height 22
click at [719, 553] on icon at bounding box center [721, 652] width 15 height 15
click at [803, 553] on icon at bounding box center [801, 652] width 15 height 15
click at [719, 553] on icon at bounding box center [722, 652] width 6 height 9
click at [797, 553] on icon at bounding box center [801, 652] width 15 height 15
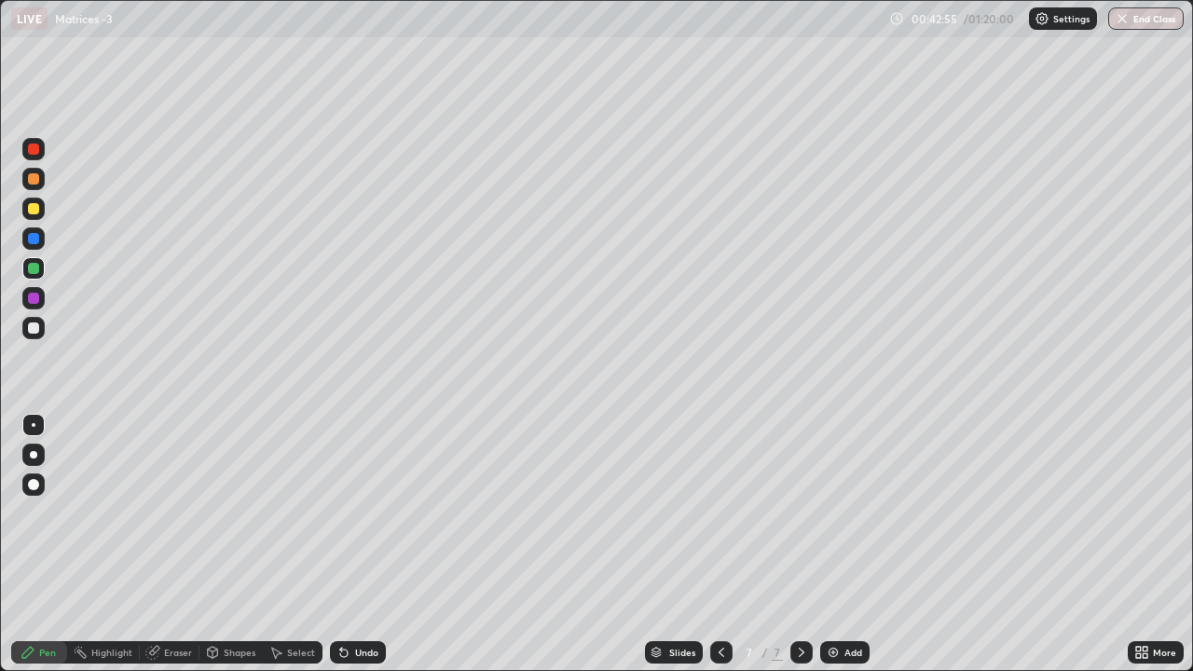
click at [722, 553] on icon at bounding box center [721, 652] width 15 height 15
click at [797, 553] on icon at bounding box center [801, 652] width 15 height 15
click at [722, 553] on icon at bounding box center [721, 652] width 15 height 15
click at [800, 553] on icon at bounding box center [801, 652] width 15 height 15
click at [720, 553] on icon at bounding box center [721, 652] width 15 height 15
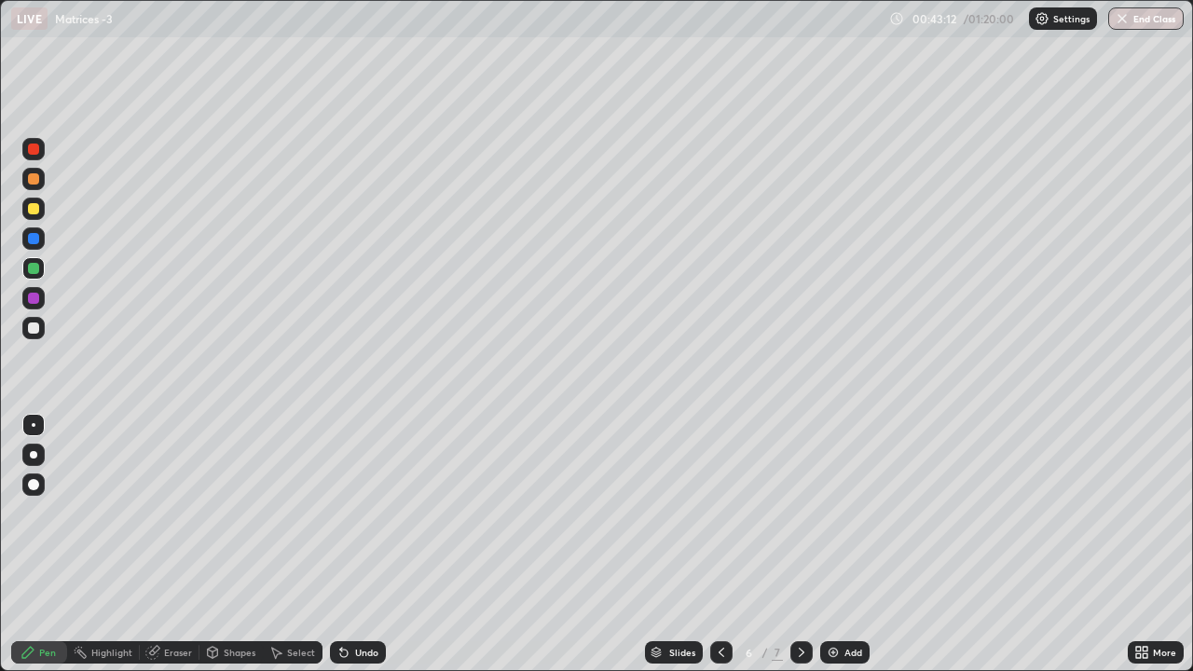
click at [800, 553] on icon at bounding box center [801, 652] width 15 height 15
click at [25, 331] on div at bounding box center [33, 328] width 22 height 22
click at [720, 553] on icon at bounding box center [722, 652] width 6 height 9
click at [842, 553] on div "Add" at bounding box center [844, 652] width 49 height 22
click at [841, 553] on div "Add" at bounding box center [844, 652] width 49 height 22
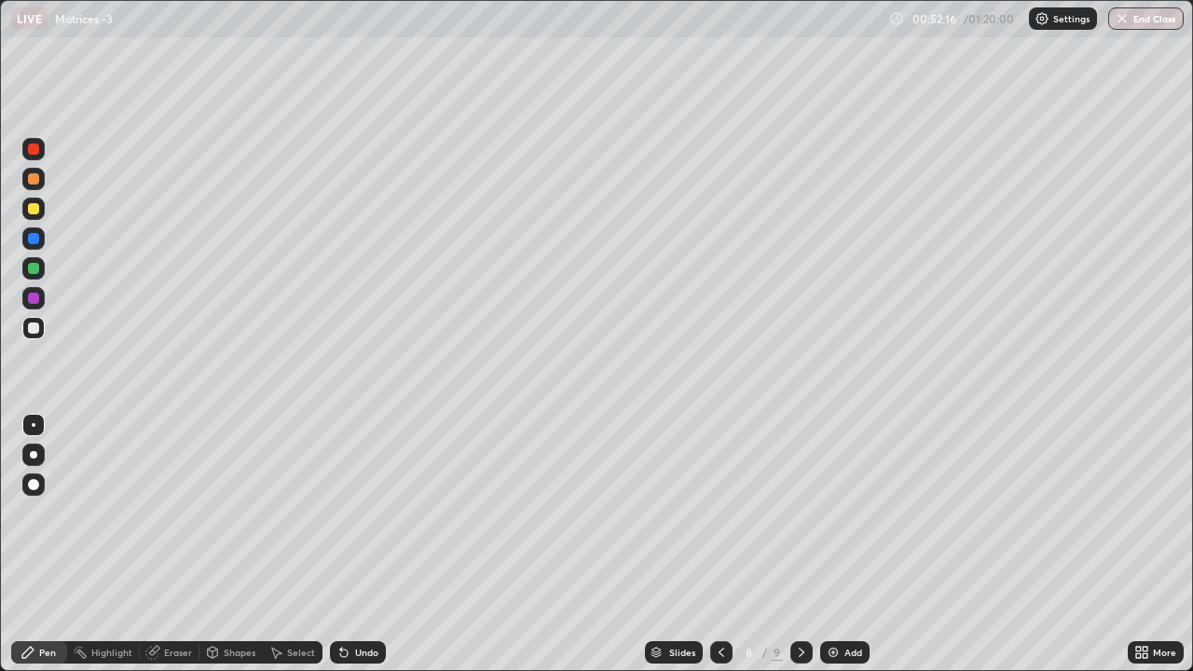
click at [719, 553] on icon at bounding box center [722, 652] width 6 height 9
click at [802, 553] on icon at bounding box center [801, 652] width 15 height 15
click at [172, 553] on div "Eraser" at bounding box center [178, 652] width 28 height 9
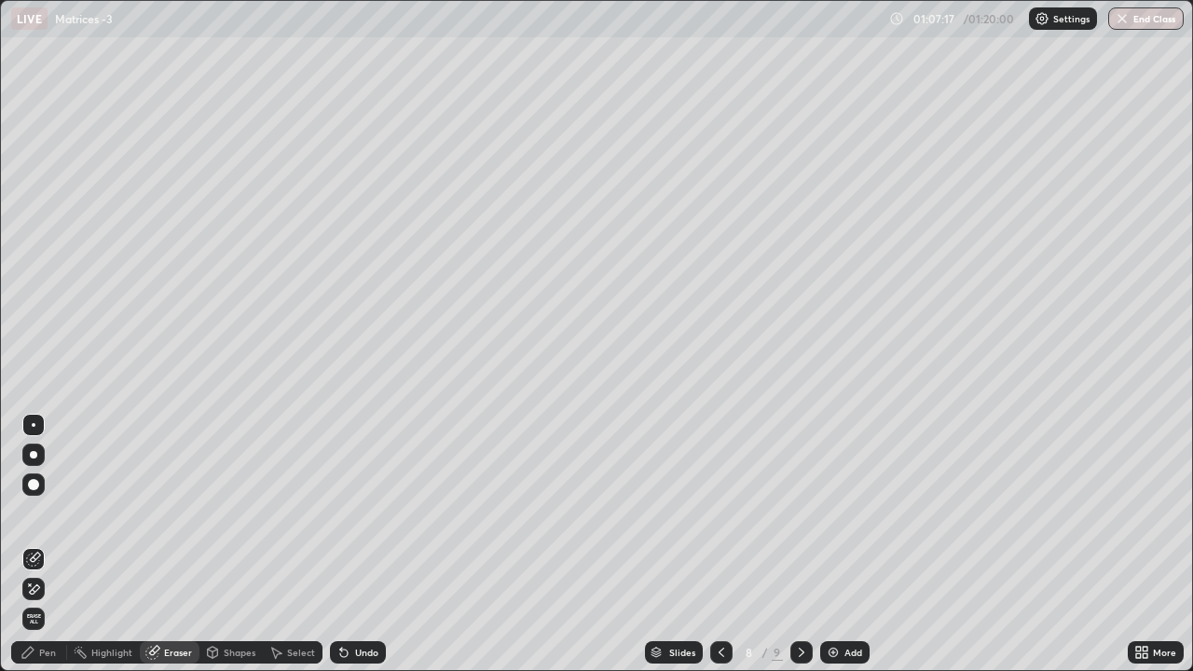
click at [45, 553] on div "Pen" at bounding box center [47, 652] width 17 height 9
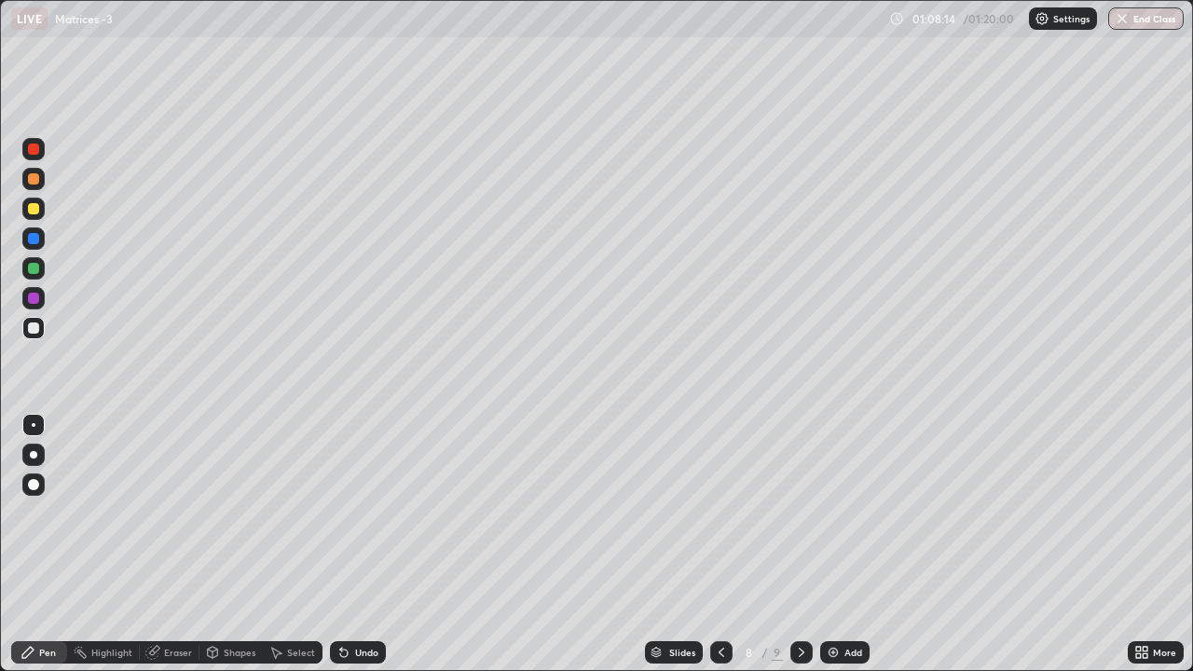
click at [177, 553] on div "Eraser" at bounding box center [178, 652] width 28 height 9
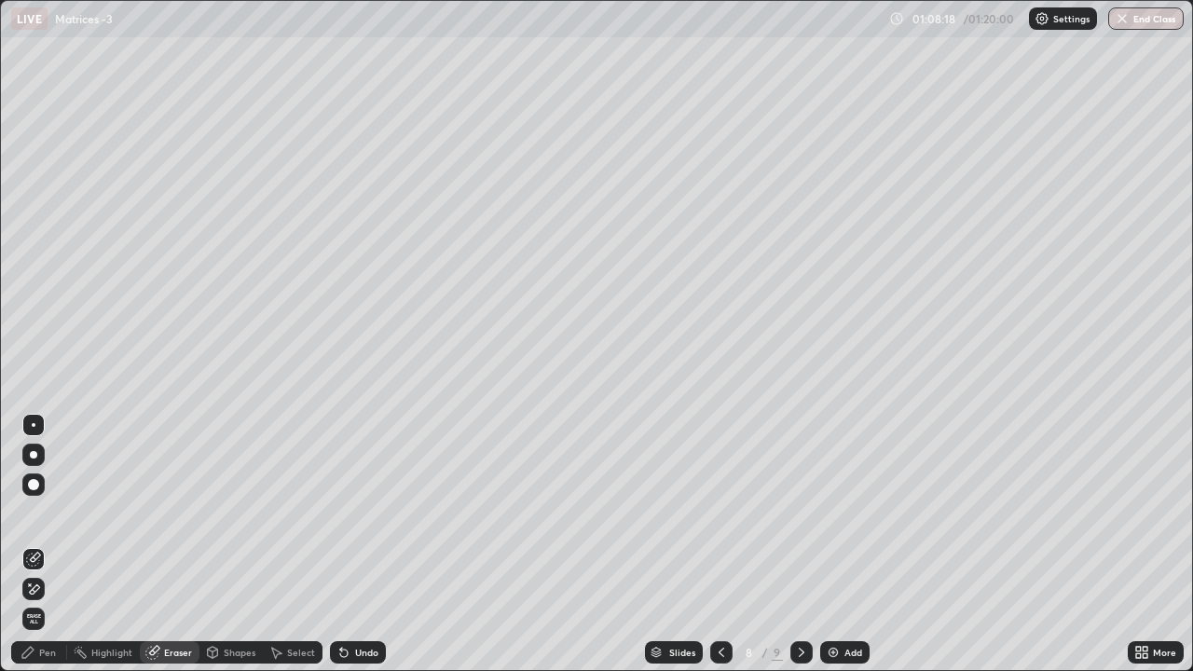
click at [48, 553] on div "Pen" at bounding box center [47, 652] width 17 height 9
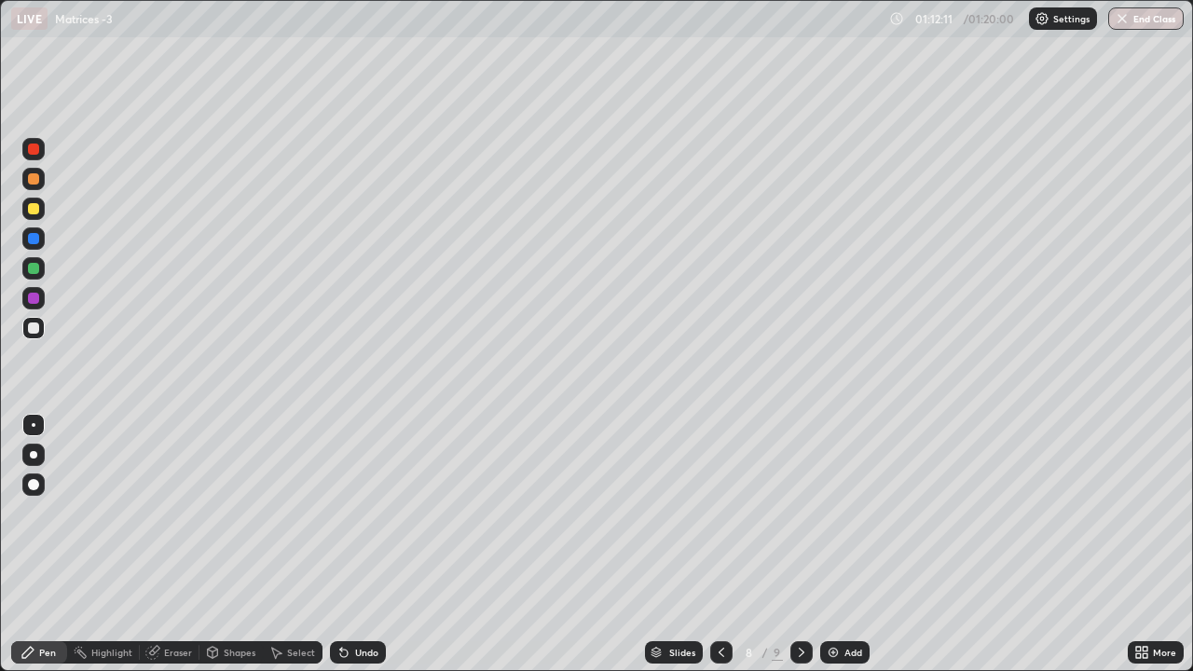
click at [842, 553] on div "Add" at bounding box center [844, 652] width 49 height 22
click at [172, 553] on div "Eraser" at bounding box center [178, 652] width 28 height 9
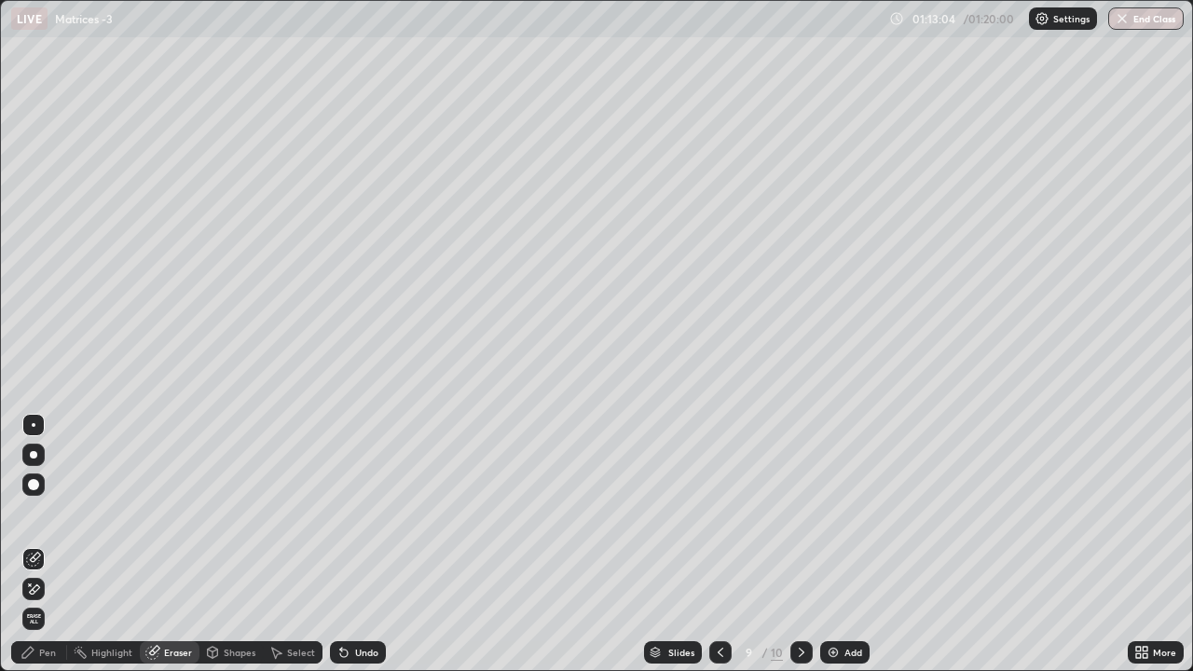
click at [43, 553] on div "Pen" at bounding box center [47, 652] width 17 height 9
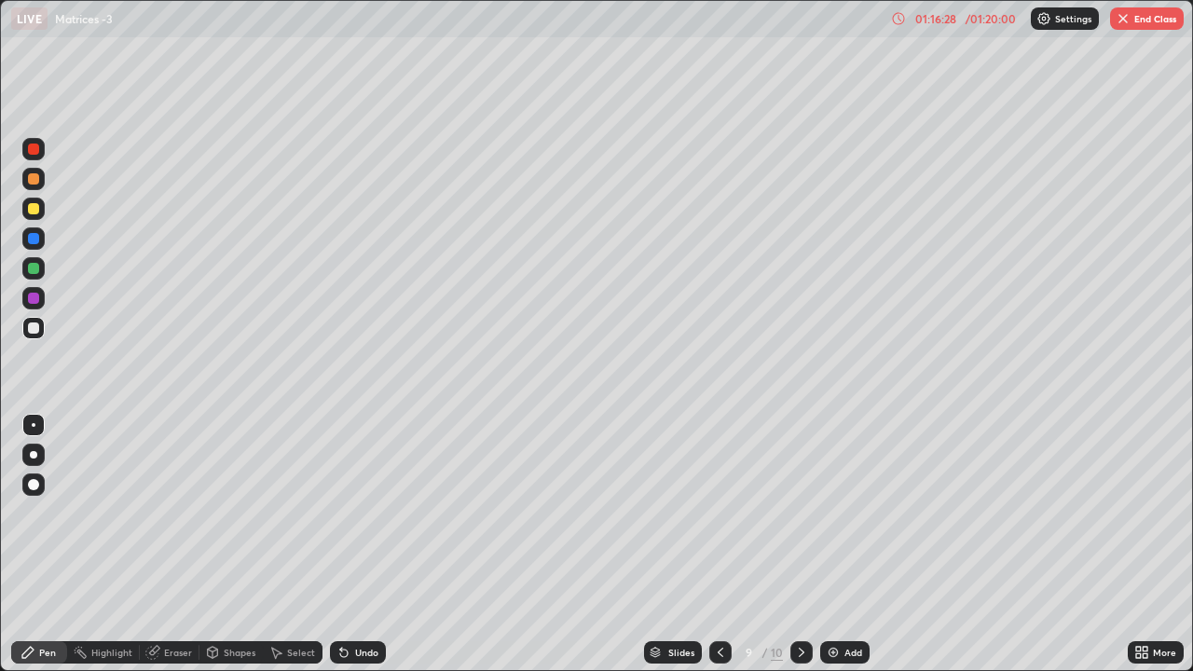
click at [35, 208] on div at bounding box center [33, 208] width 11 height 11
click at [719, 553] on icon at bounding box center [720, 652] width 15 height 15
click at [800, 553] on icon at bounding box center [801, 652] width 15 height 15
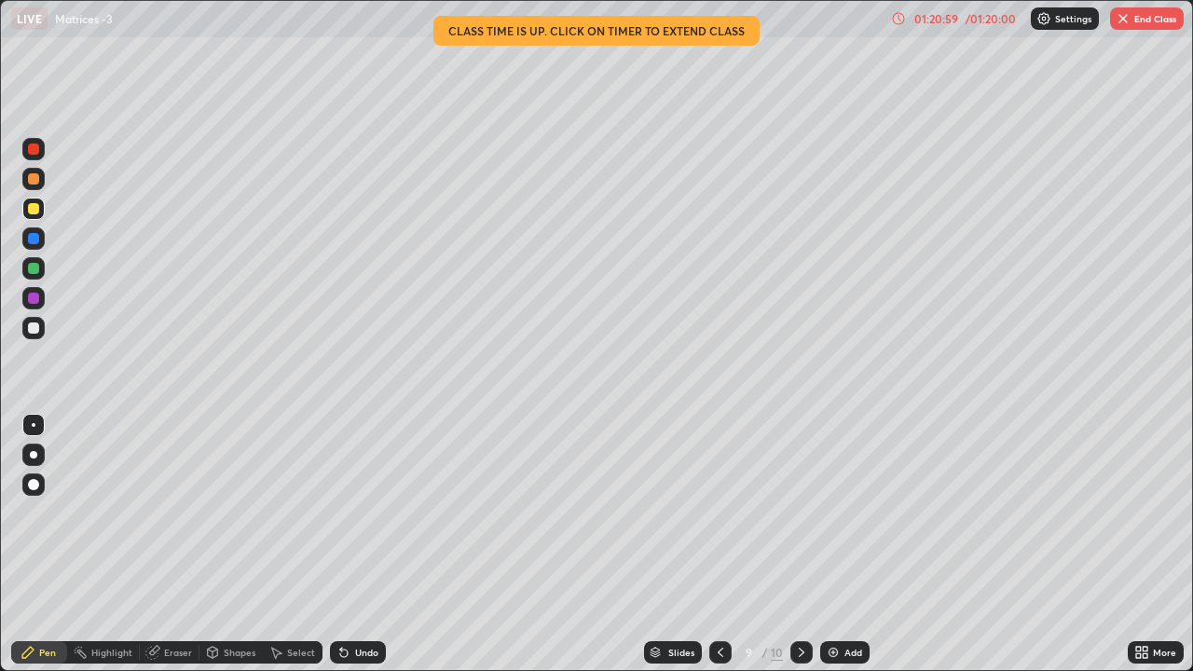
click at [1159, 553] on div "More" at bounding box center [1164, 652] width 23 height 9
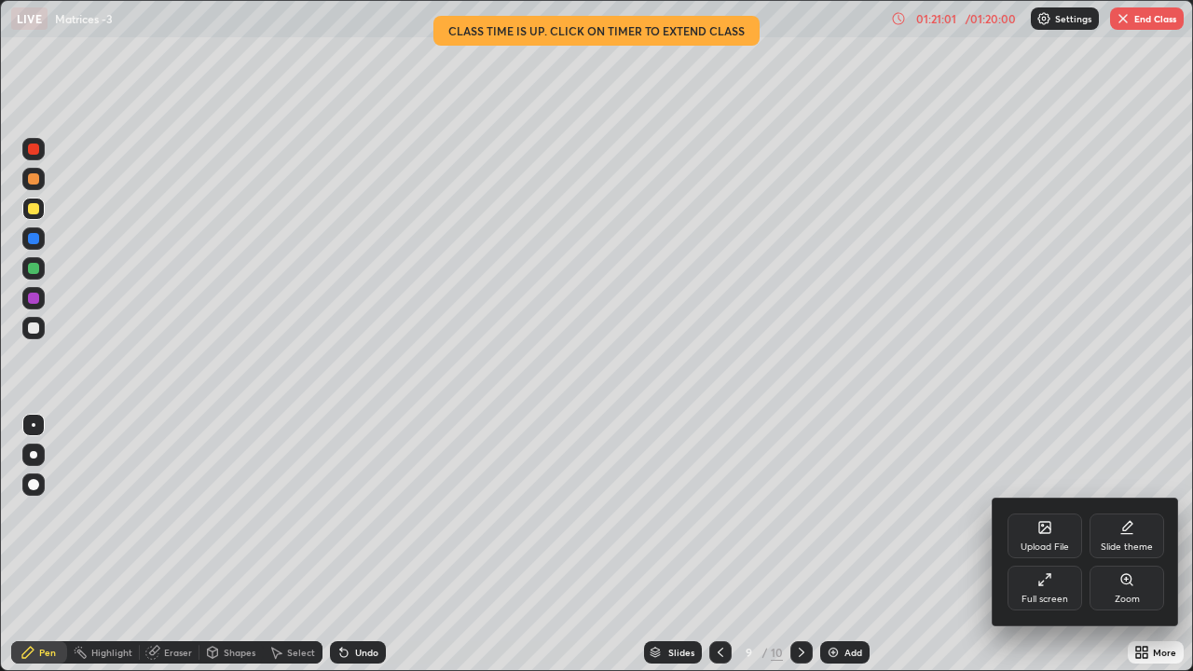
click at [1057, 553] on div "Full screen" at bounding box center [1045, 588] width 75 height 45
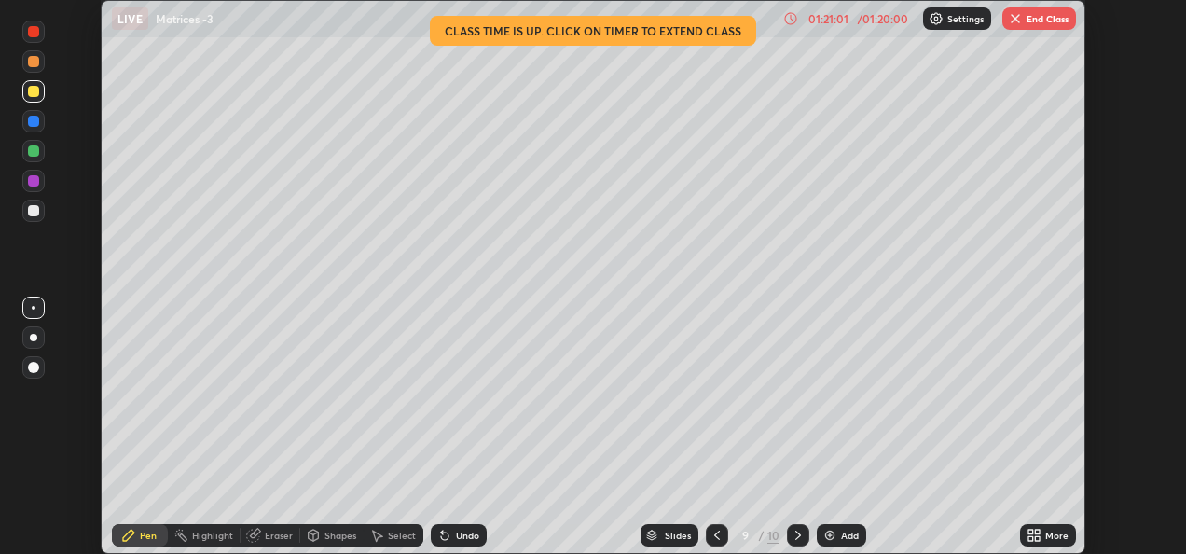
scroll to position [92671, 92039]
click at [1058, 28] on button "End Class" at bounding box center [1039, 18] width 74 height 22
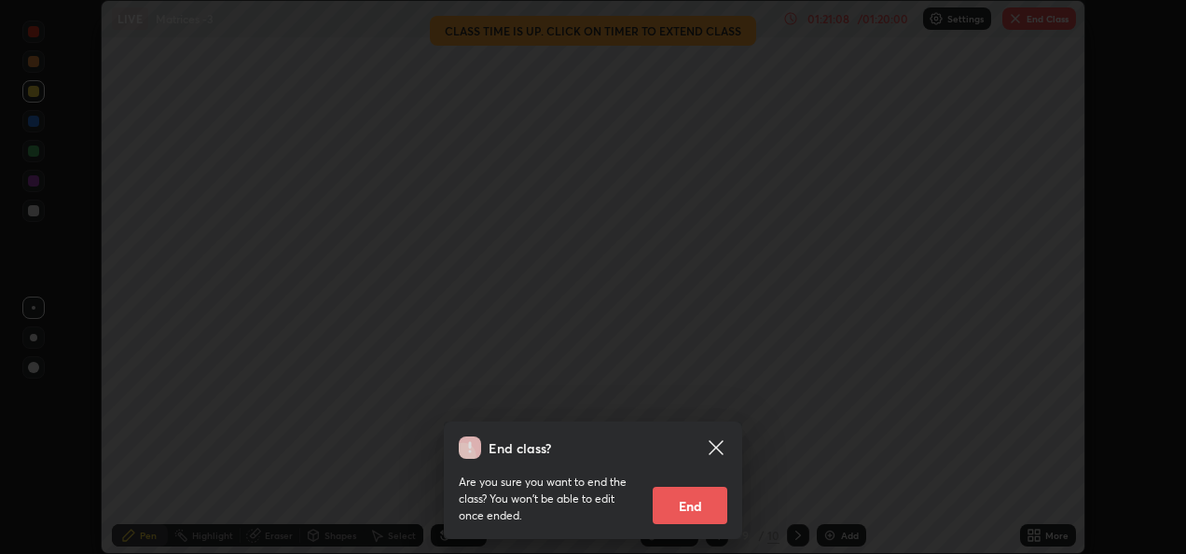
click at [705, 503] on button "End" at bounding box center [690, 505] width 75 height 37
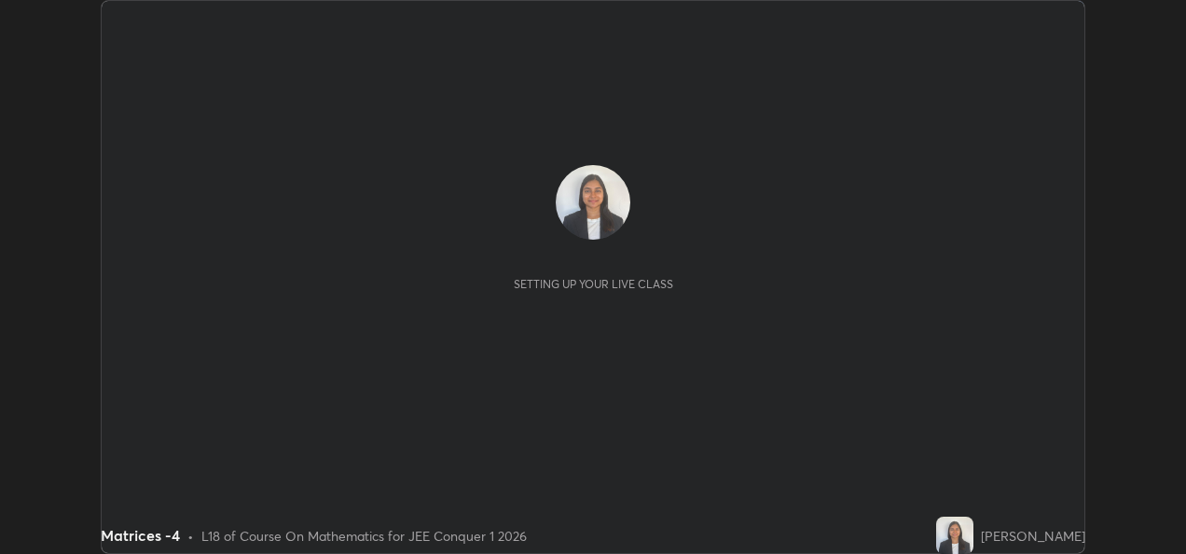
scroll to position [554, 1185]
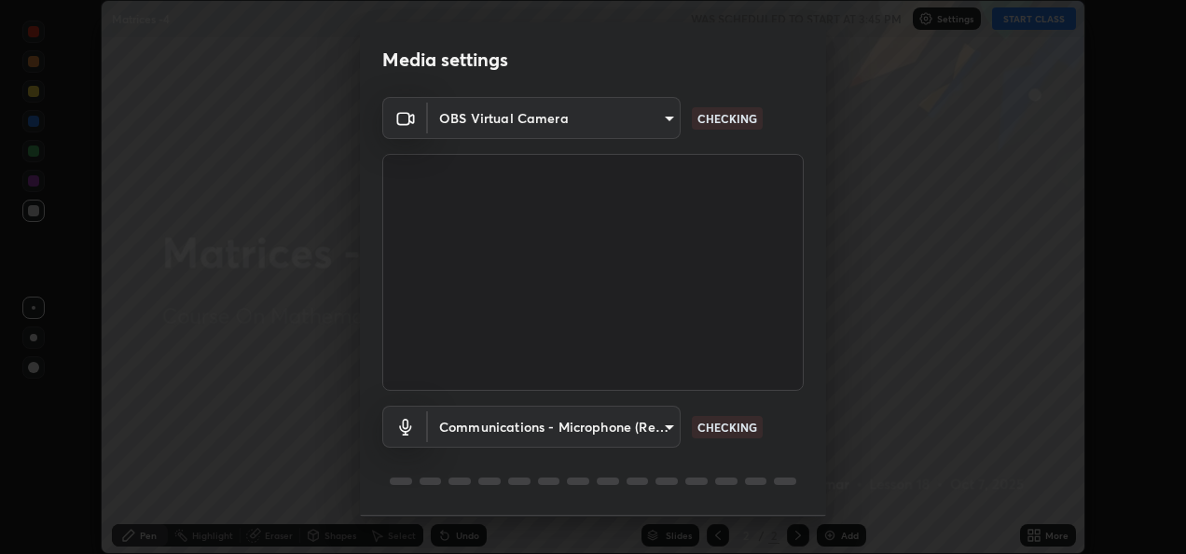
click at [1036, 18] on div "Media settings OBS Virtual Camera 9b9067dc44b786e3512f46a1a8efbecae70acf8821ef6…" at bounding box center [593, 277] width 1186 height 554
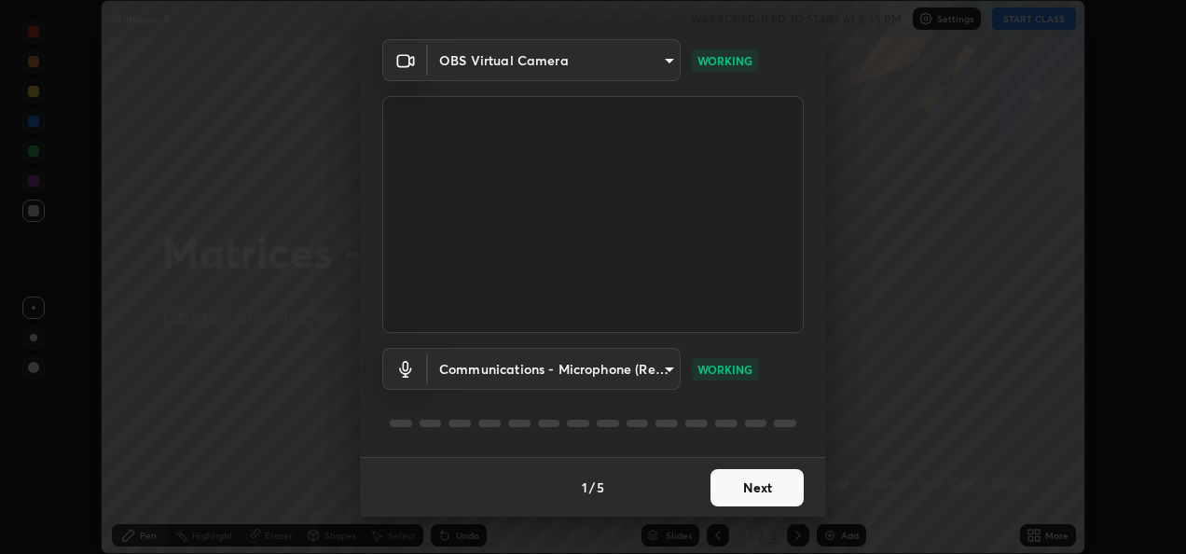
click at [763, 487] on button "Next" at bounding box center [756, 487] width 93 height 37
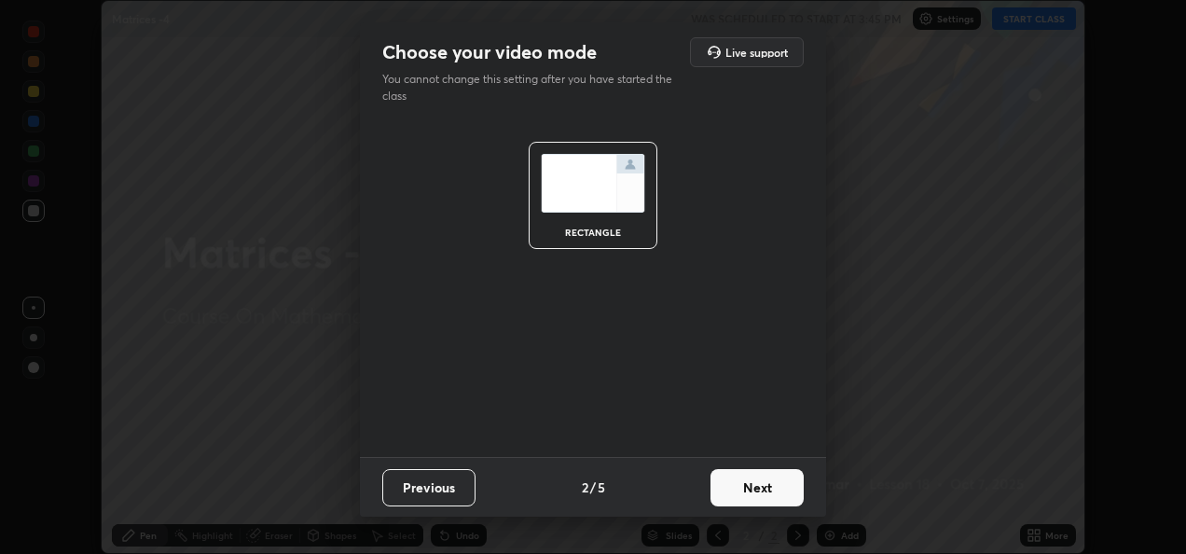
click at [769, 488] on button "Next" at bounding box center [756, 487] width 93 height 37
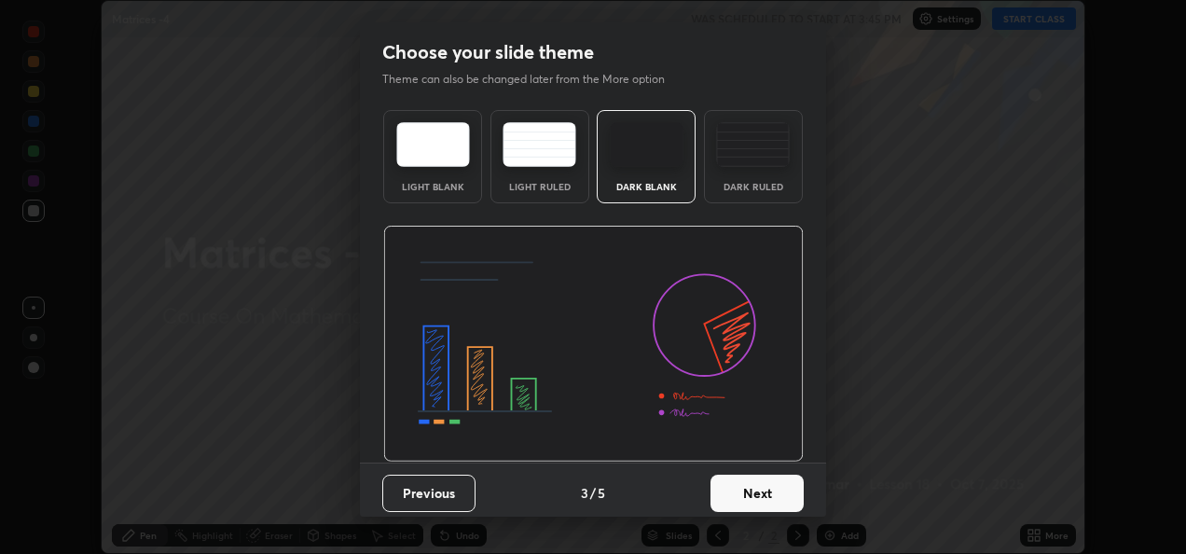
click at [771, 496] on button "Next" at bounding box center [756, 493] width 93 height 37
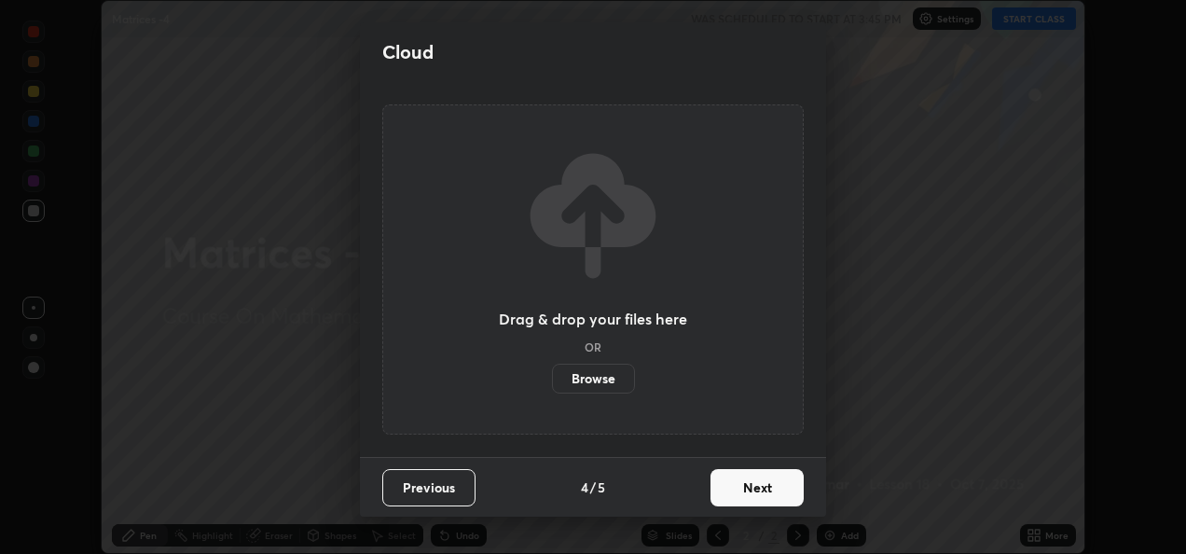
click at [769, 488] on button "Next" at bounding box center [756, 487] width 93 height 37
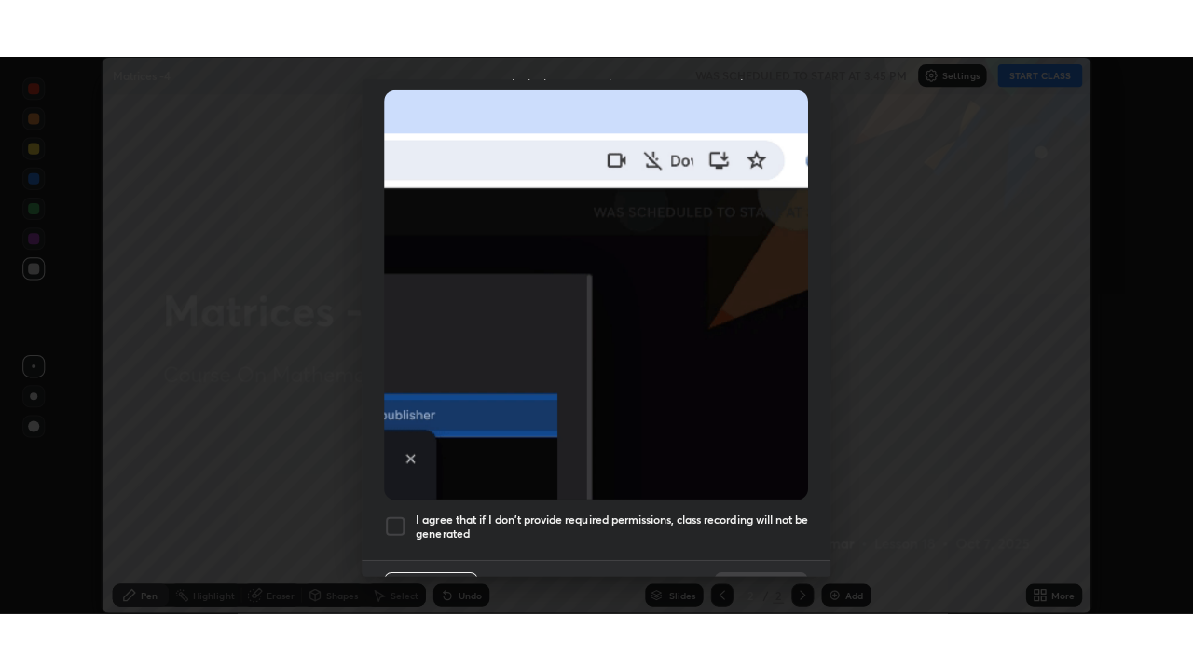
scroll to position [438, 0]
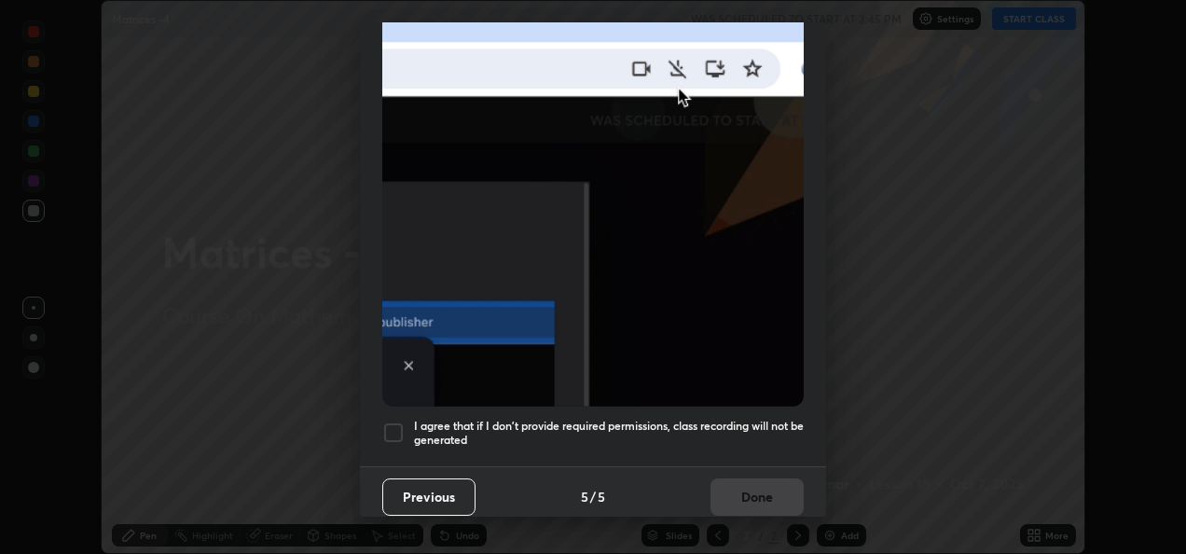
click at [534, 419] on h5 "I agree that if I don't provide required permissions, class recording will not …" at bounding box center [609, 433] width 390 height 29
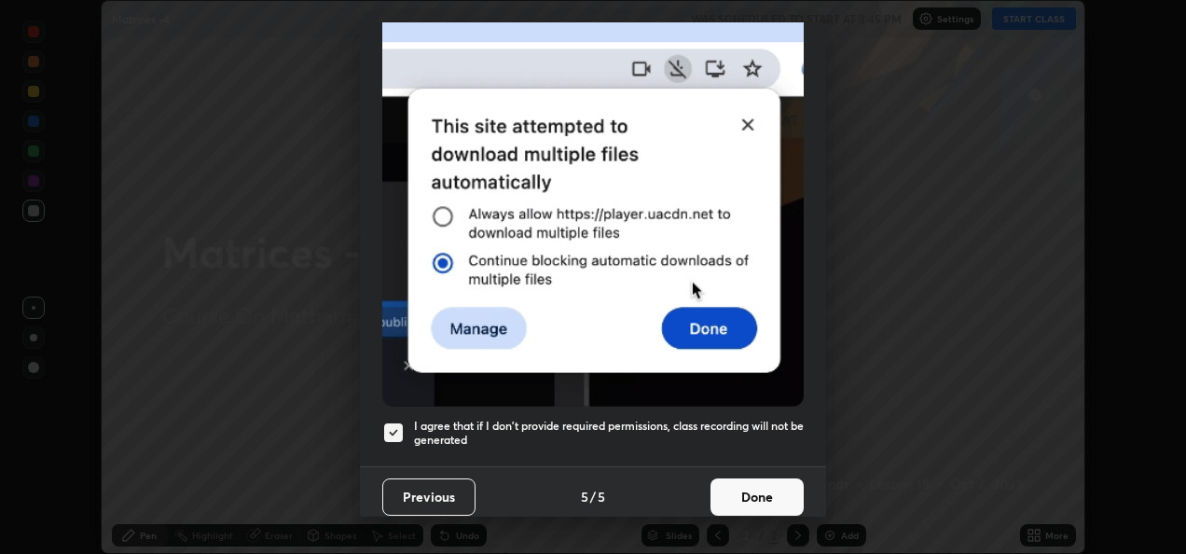
click at [747, 484] on button "Done" at bounding box center [756, 496] width 93 height 37
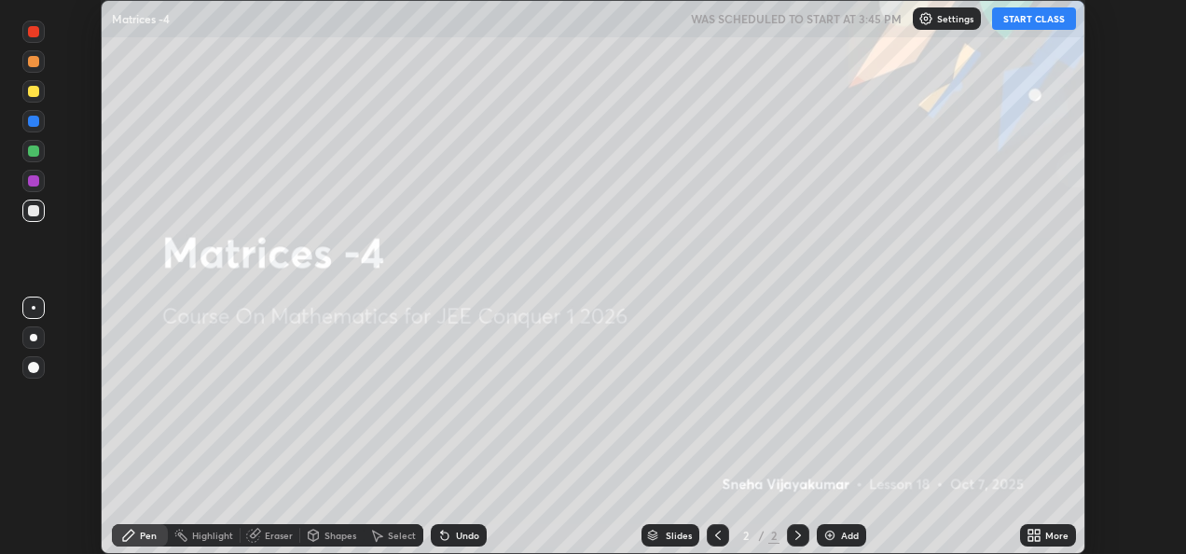
click at [1035, 19] on button "START CLASS" at bounding box center [1034, 18] width 84 height 22
click at [1046, 538] on div "More" at bounding box center [1056, 534] width 23 height 9
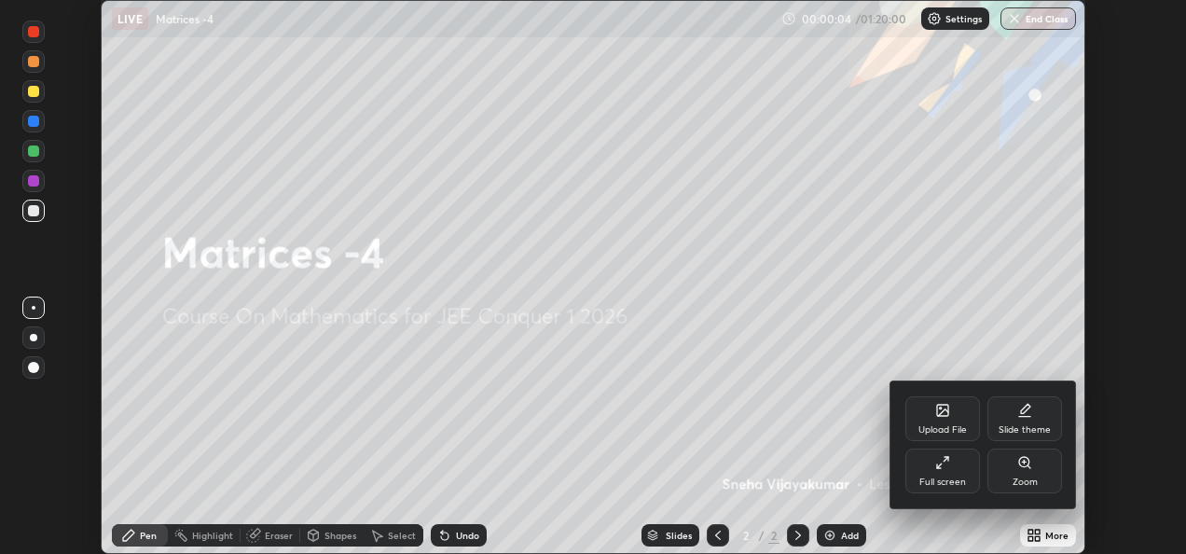
click at [948, 465] on icon at bounding box center [942, 462] width 15 height 15
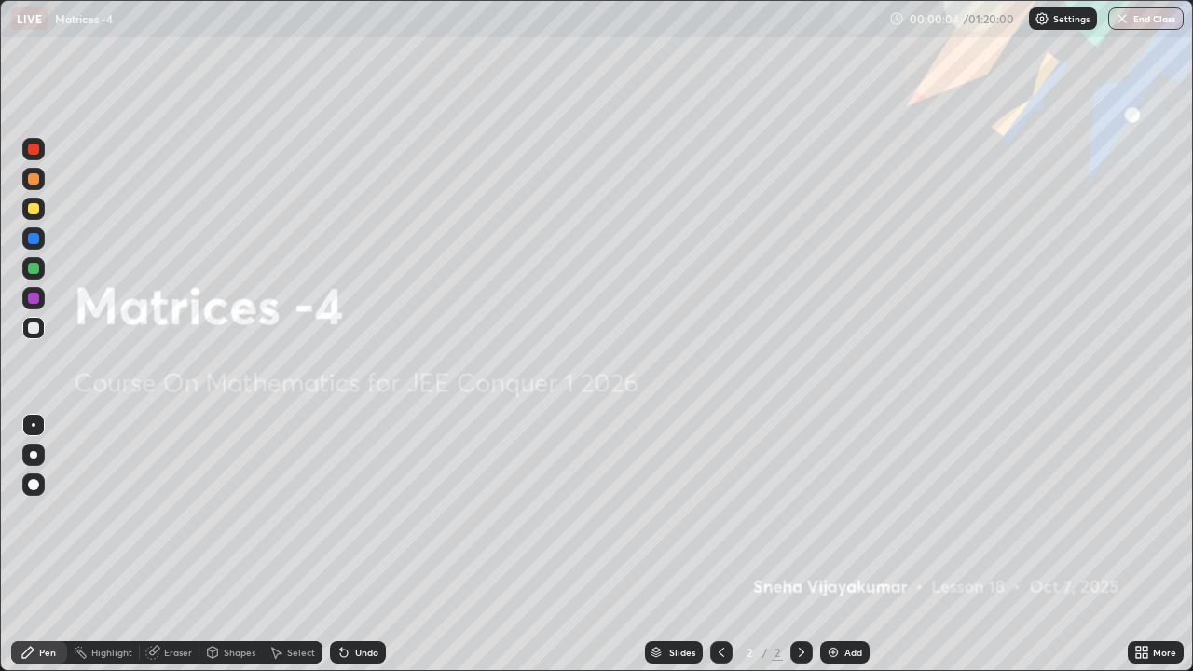
scroll to position [671, 1193]
click at [826, 553] on img at bounding box center [833, 652] width 15 height 15
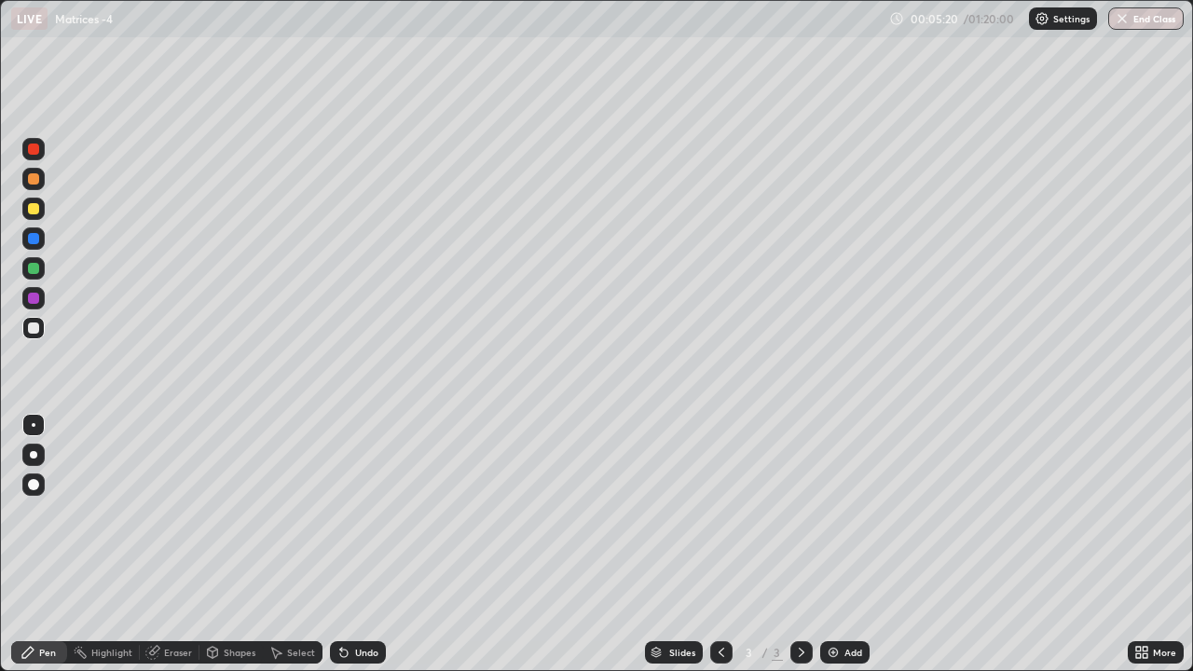
click at [720, 553] on icon at bounding box center [722, 652] width 6 height 9
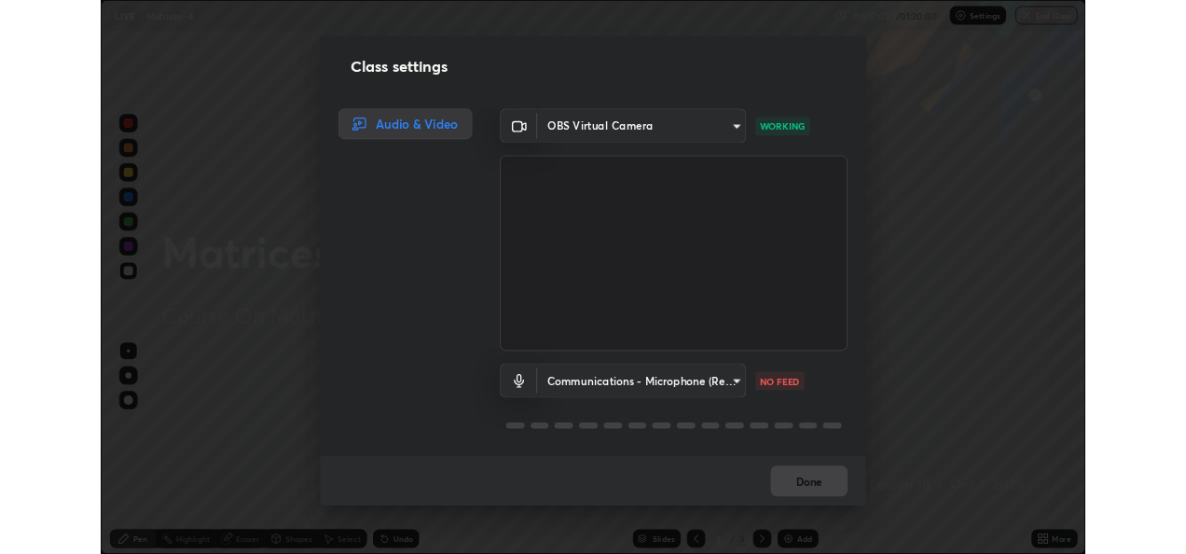
scroll to position [2, 0]
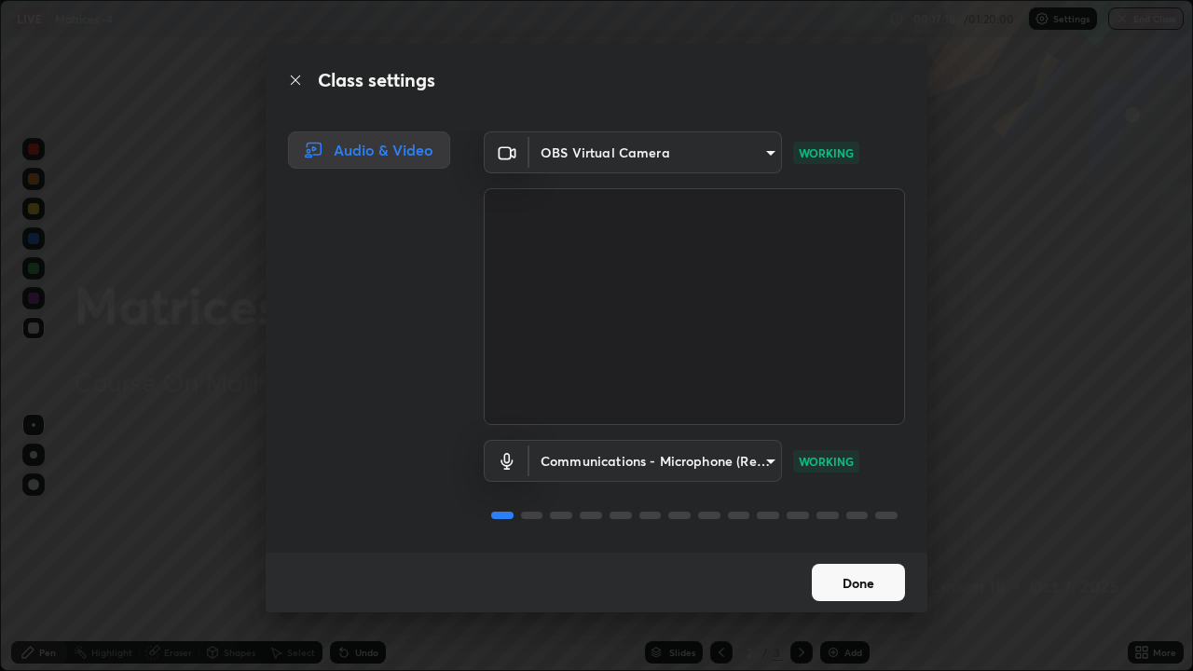
click at [863, 553] on button "Done" at bounding box center [858, 582] width 93 height 37
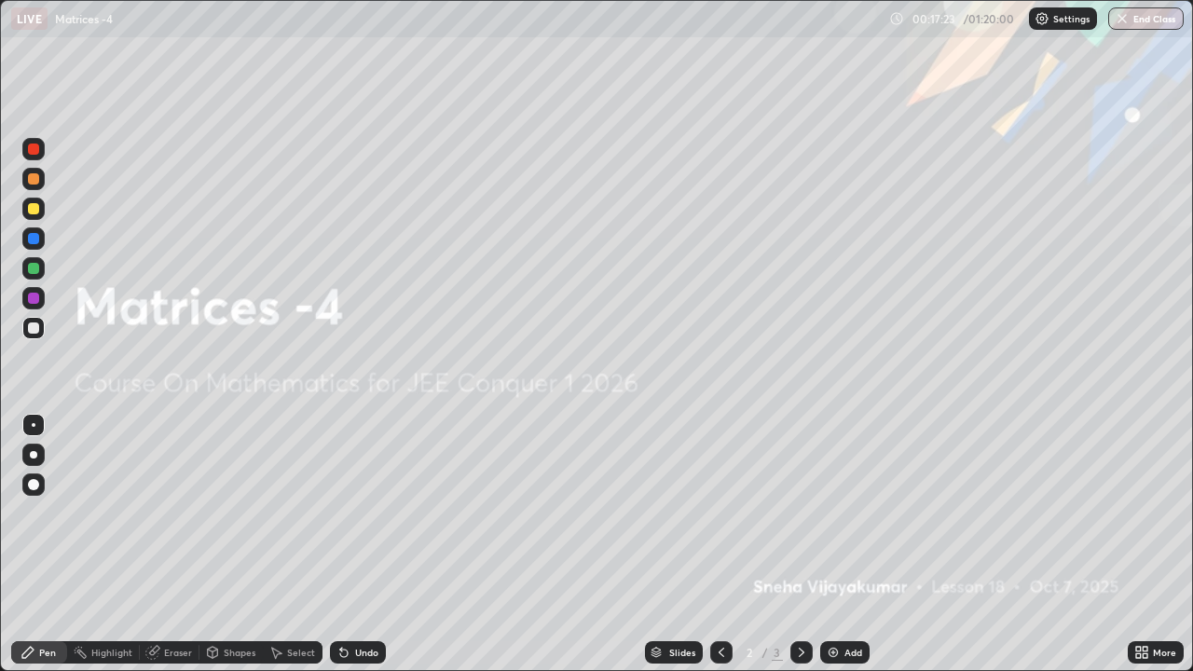
click at [800, 553] on icon at bounding box center [801, 652] width 15 height 15
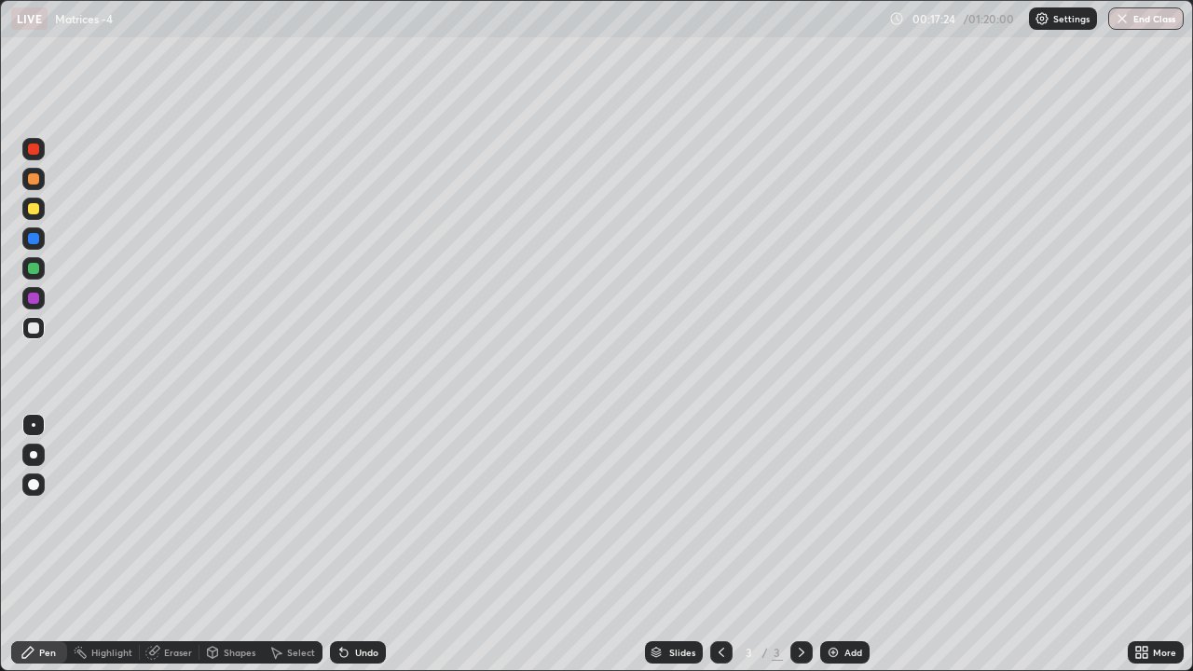
click at [838, 553] on img at bounding box center [833, 652] width 15 height 15
click at [36, 209] on div at bounding box center [33, 208] width 11 height 11
click at [162, 553] on div "Eraser" at bounding box center [170, 652] width 60 height 22
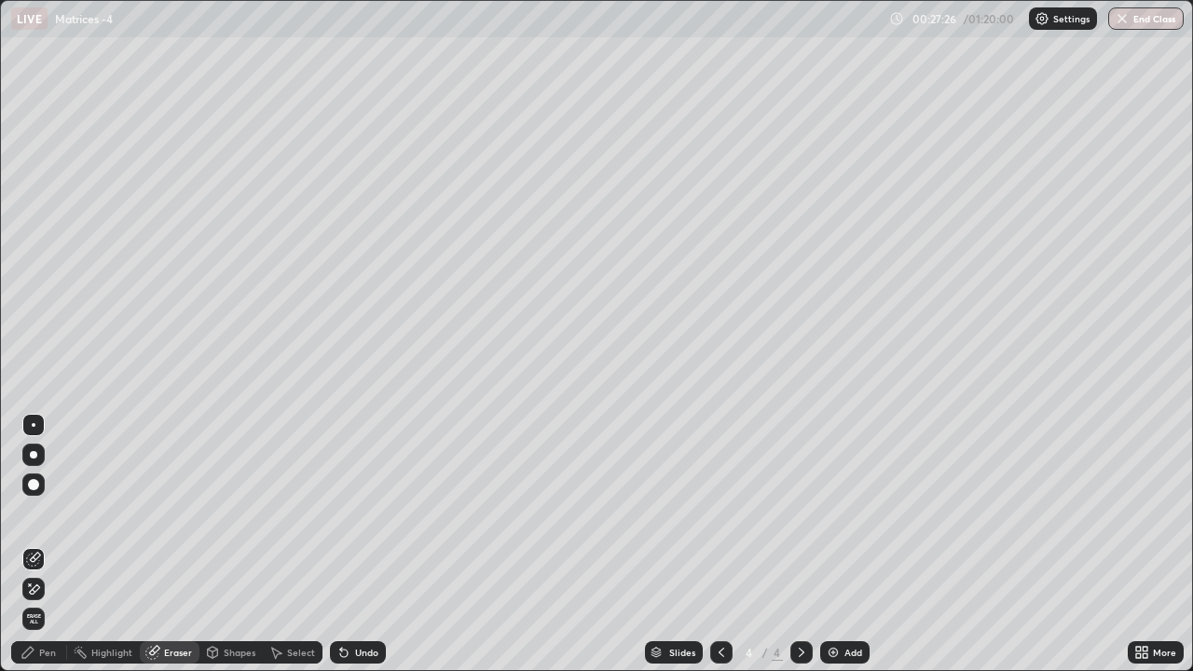
click at [54, 553] on div "Pen" at bounding box center [47, 652] width 17 height 9
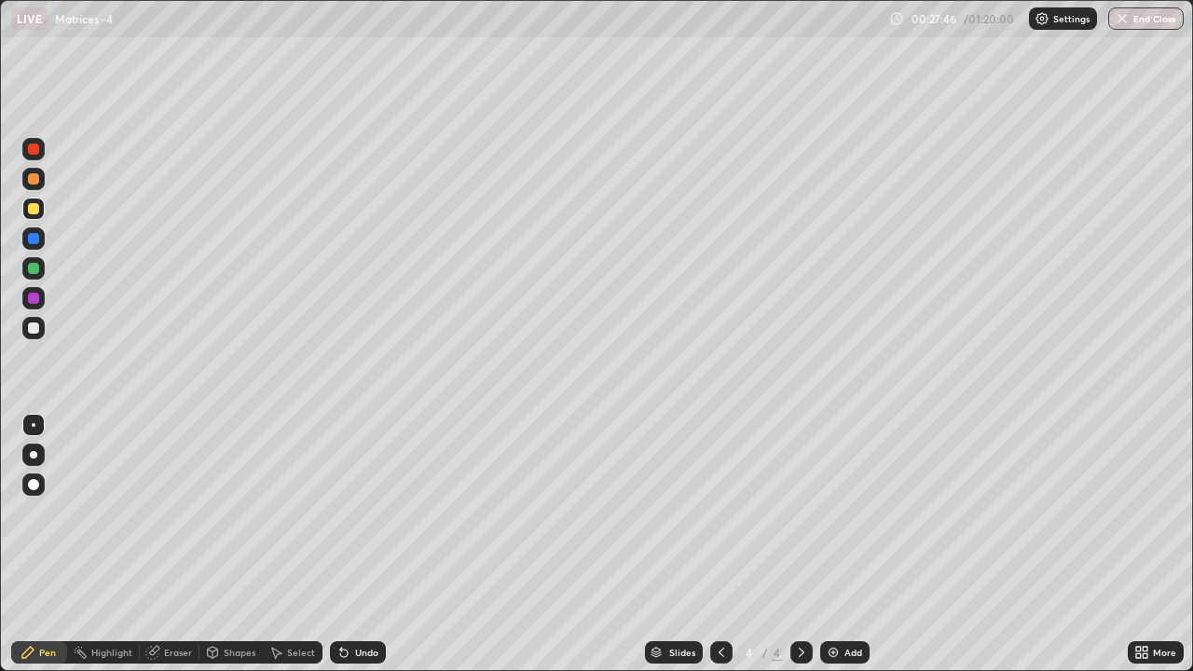
click at [172, 553] on div "Eraser" at bounding box center [178, 652] width 28 height 9
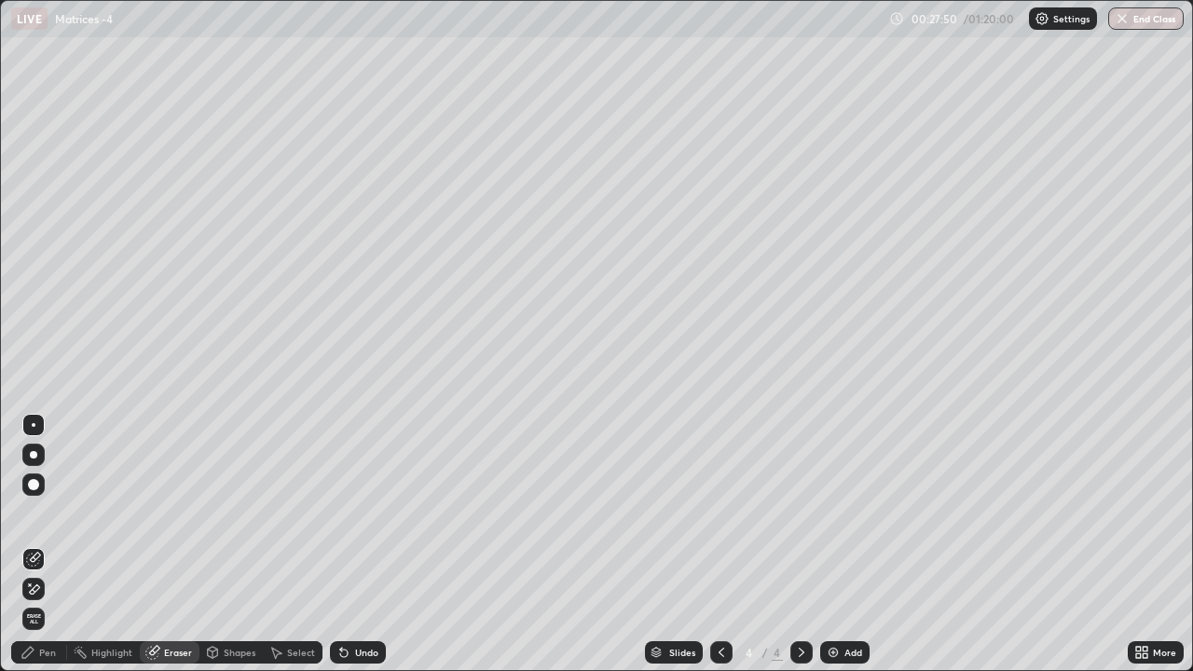
click at [48, 553] on div "Pen" at bounding box center [47, 652] width 17 height 9
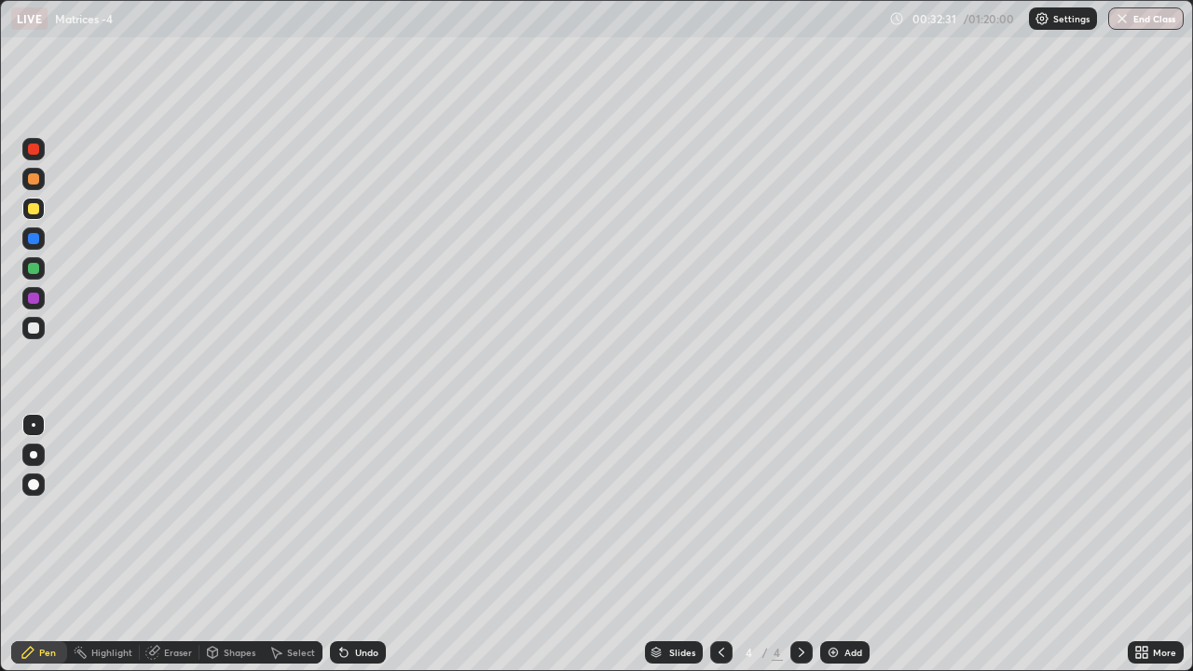
click at [837, 553] on img at bounding box center [833, 652] width 15 height 15
click at [38, 328] on div at bounding box center [33, 328] width 11 height 11
click at [836, 553] on img at bounding box center [833, 652] width 15 height 15
click at [33, 209] on div at bounding box center [33, 208] width 11 height 11
click at [720, 553] on icon at bounding box center [721, 652] width 15 height 15
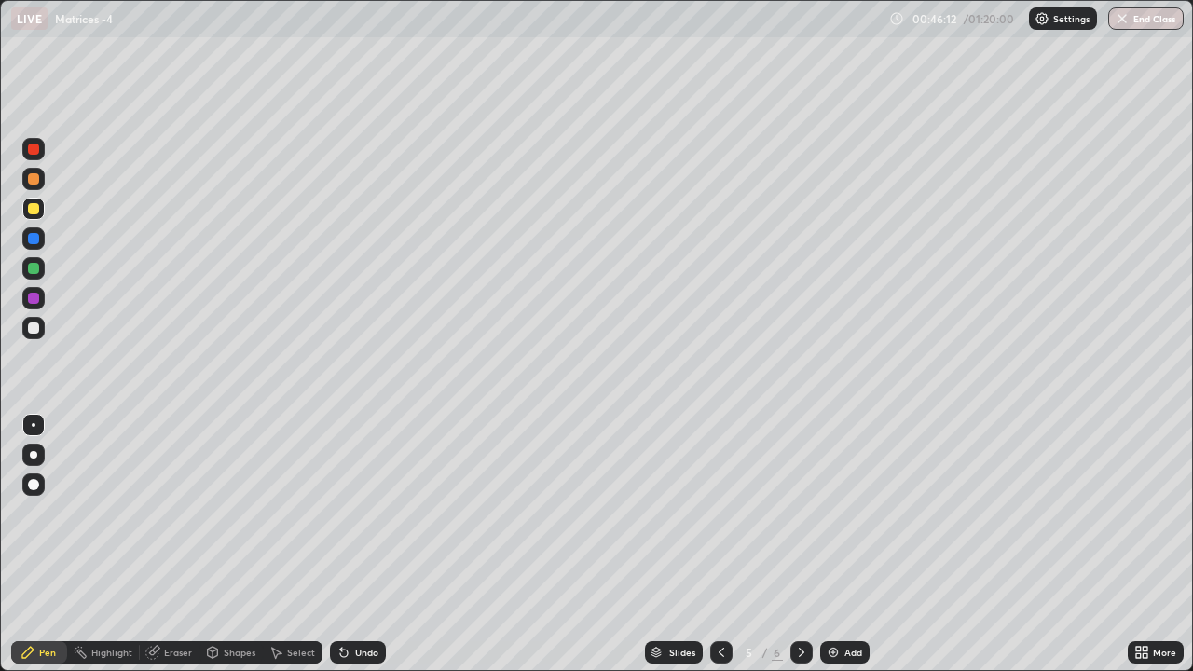
click at [797, 553] on icon at bounding box center [801, 652] width 15 height 15
click at [33, 327] on div at bounding box center [33, 328] width 11 height 11
click at [169, 553] on div "Eraser" at bounding box center [178, 652] width 28 height 9
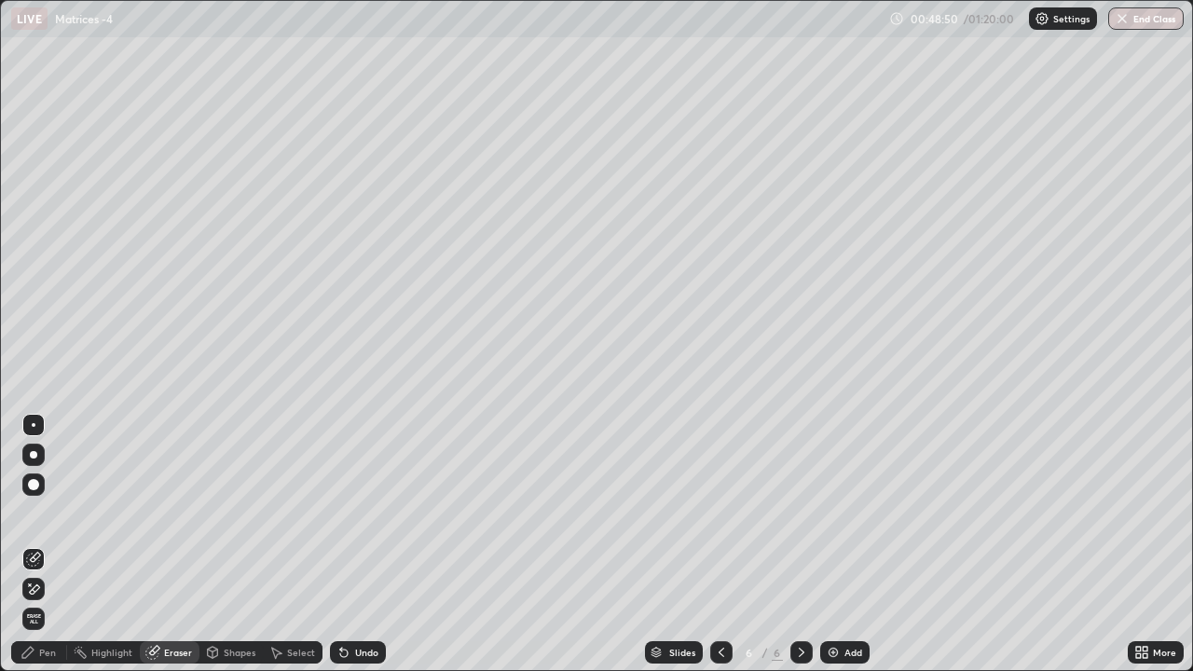
click at [49, 553] on div "Pen" at bounding box center [47, 652] width 17 height 9
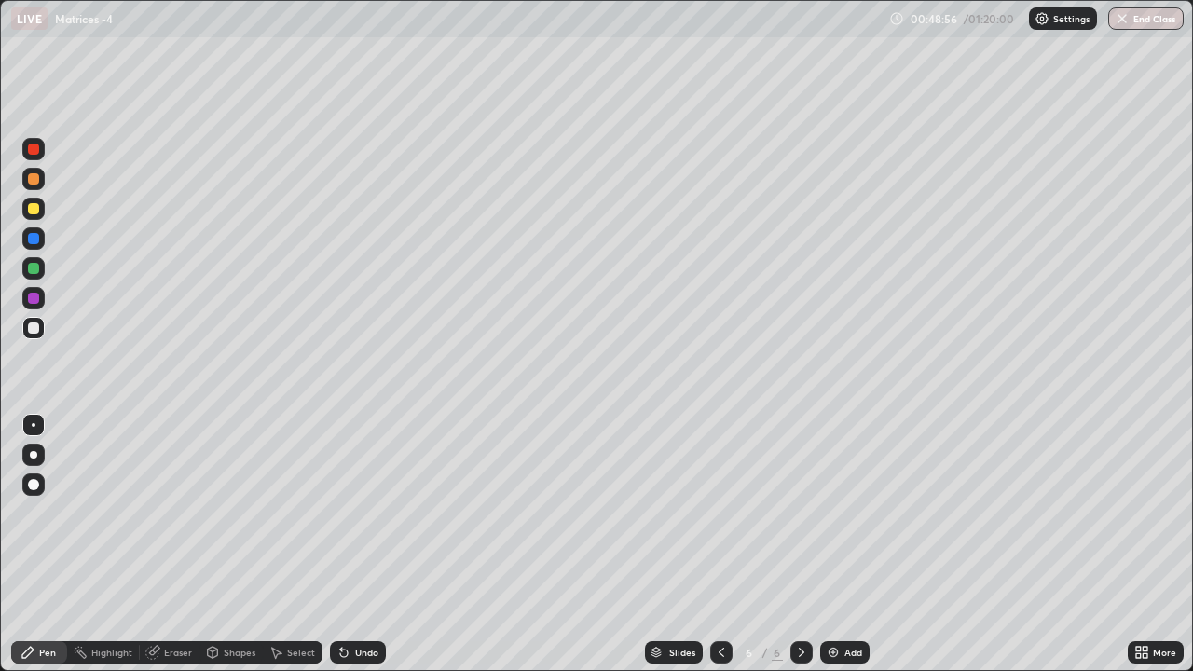
click at [168, 553] on div "Eraser" at bounding box center [178, 652] width 28 height 9
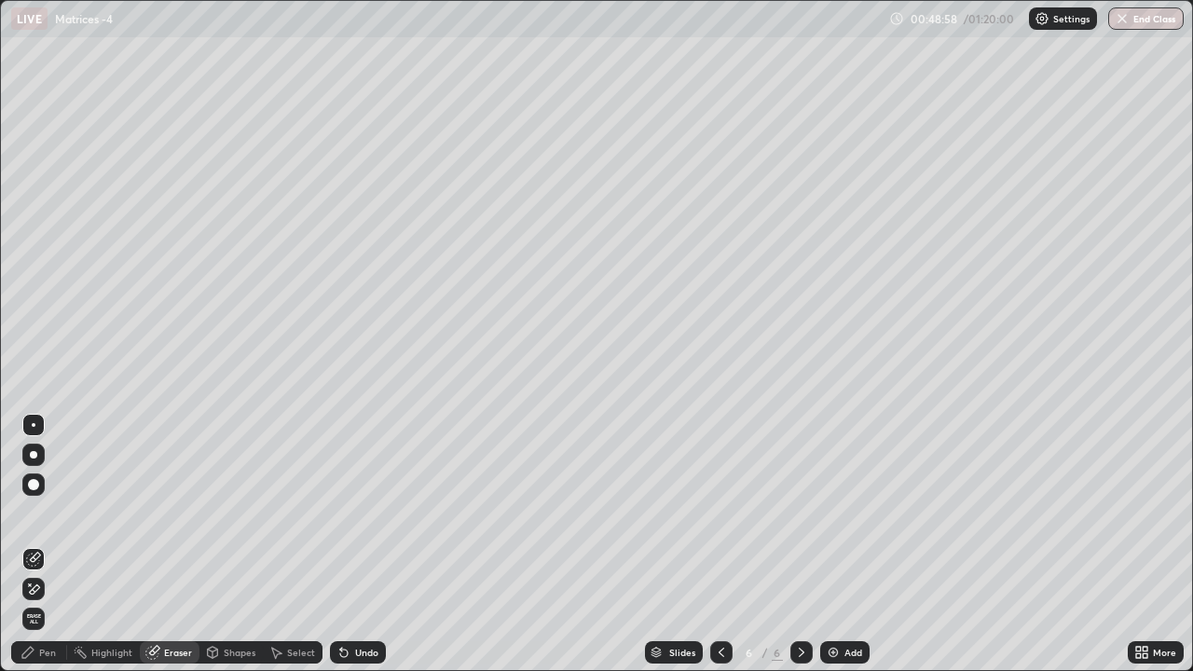
click at [57, 553] on div "Pen" at bounding box center [39, 652] width 56 height 22
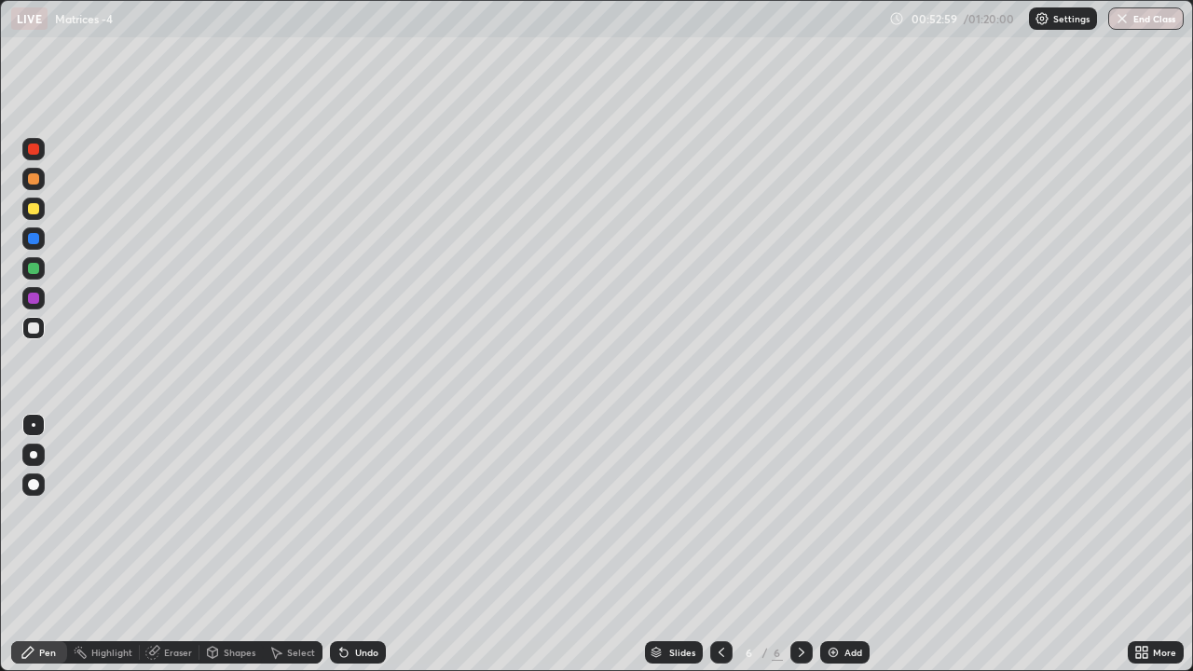
click at [841, 553] on div "Add" at bounding box center [844, 652] width 49 height 22
click at [37, 268] on div at bounding box center [33, 268] width 11 height 11
click at [35, 326] on div at bounding box center [33, 328] width 11 height 11
click at [34, 240] on div at bounding box center [33, 238] width 11 height 11
click at [849, 553] on div "Add" at bounding box center [854, 652] width 18 height 9
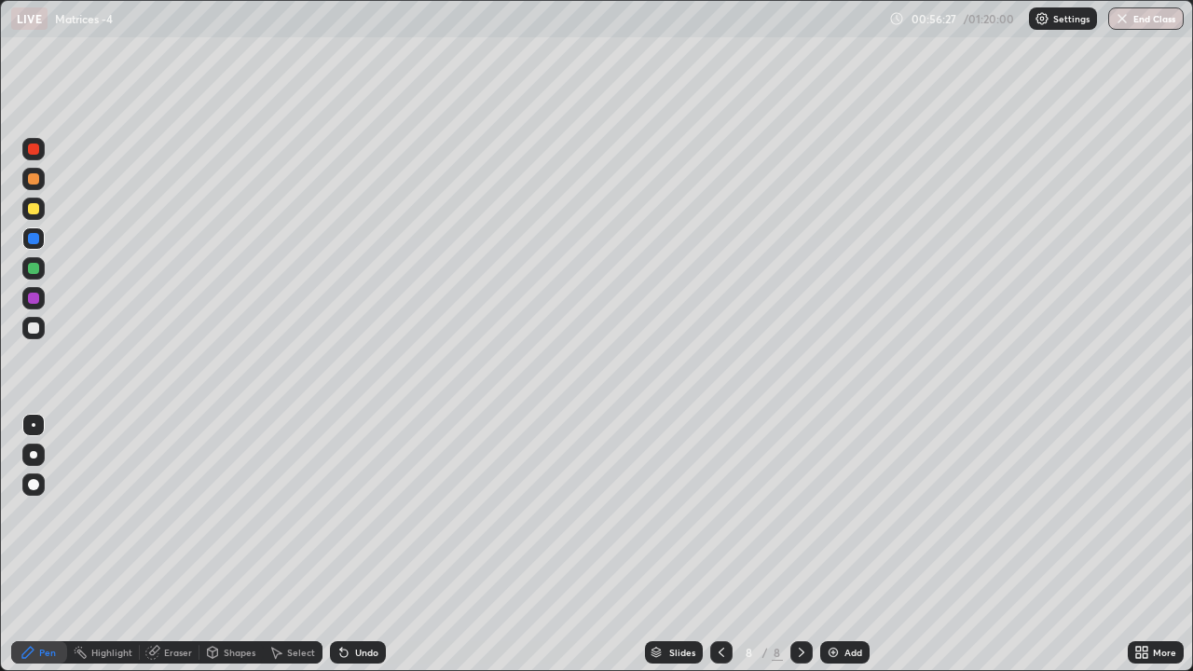
click at [165, 553] on div "Eraser" at bounding box center [170, 652] width 60 height 22
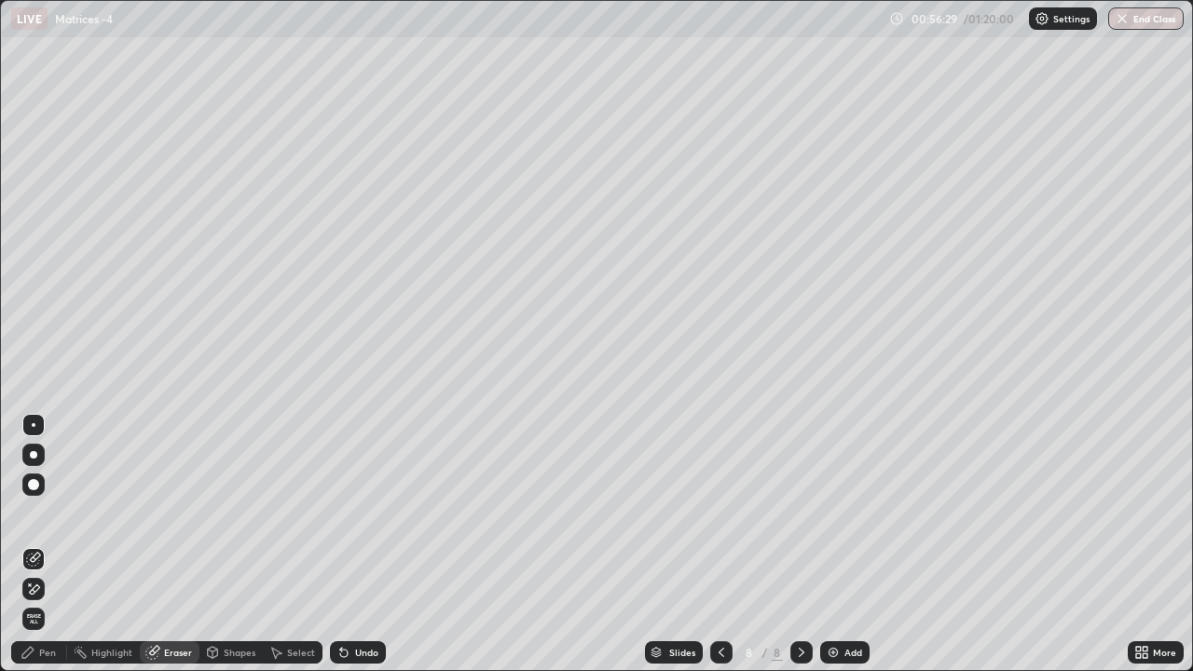
click at [48, 553] on div "Pen" at bounding box center [47, 652] width 17 height 9
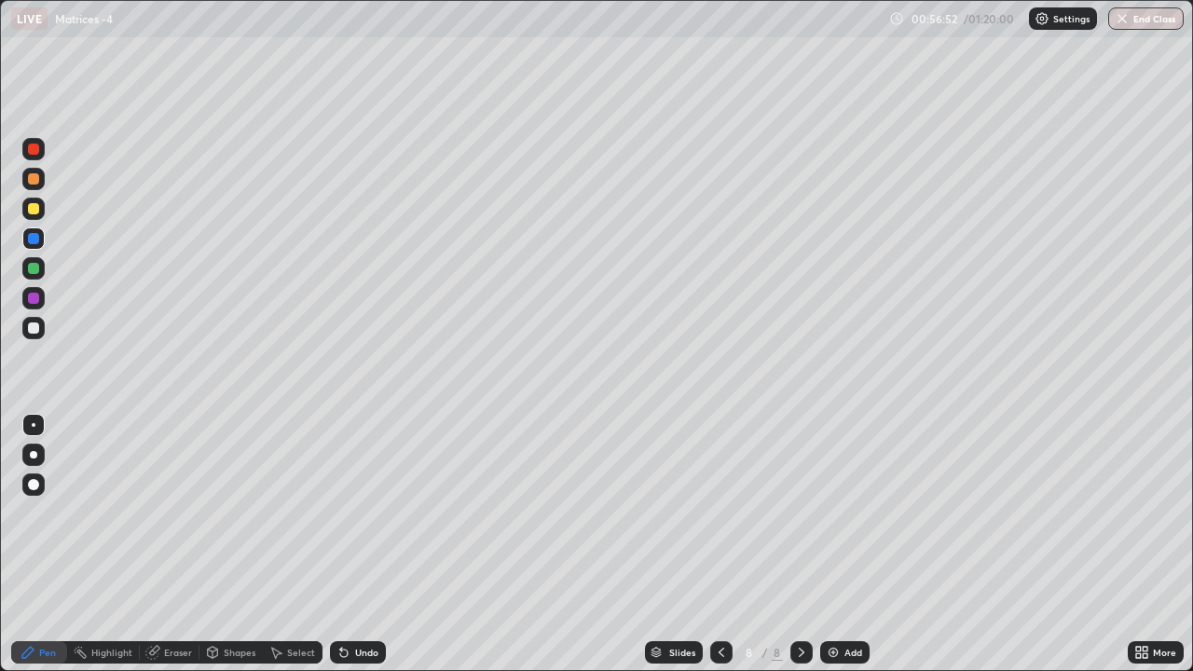
click at [34, 270] on div at bounding box center [33, 268] width 11 height 11
click at [37, 209] on div at bounding box center [33, 208] width 11 height 11
click at [38, 328] on div at bounding box center [33, 328] width 11 height 11
click at [832, 553] on img at bounding box center [833, 652] width 15 height 15
click at [159, 553] on div "Eraser" at bounding box center [170, 652] width 60 height 22
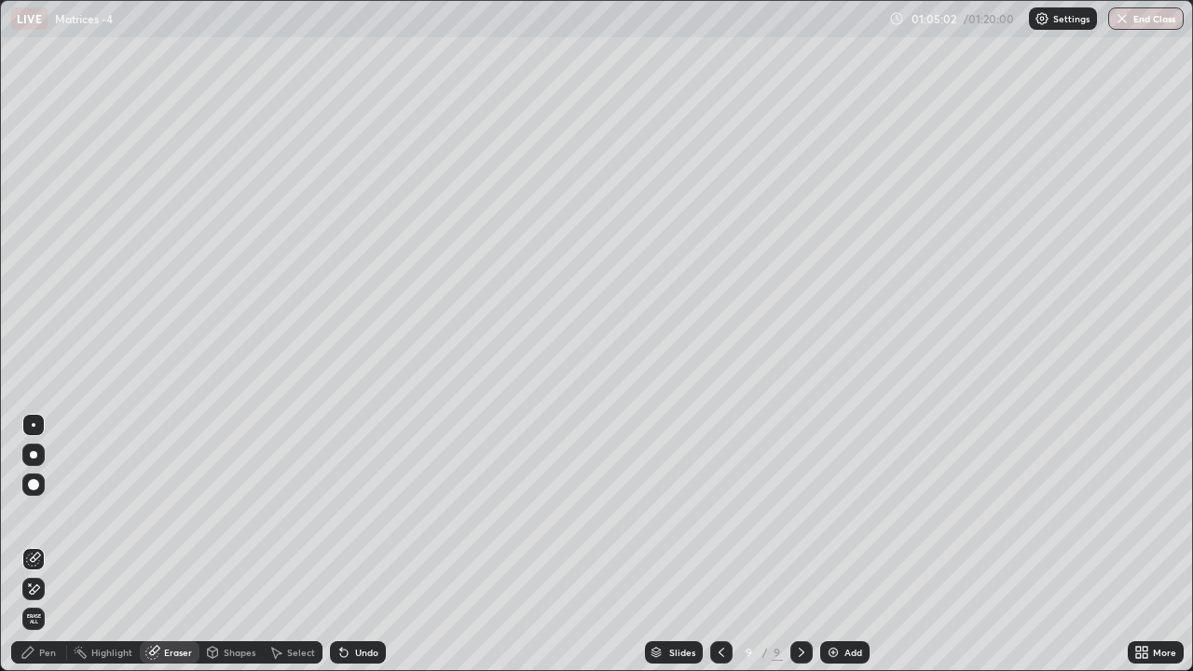
click at [47, 553] on div "Pen" at bounding box center [47, 652] width 17 height 9
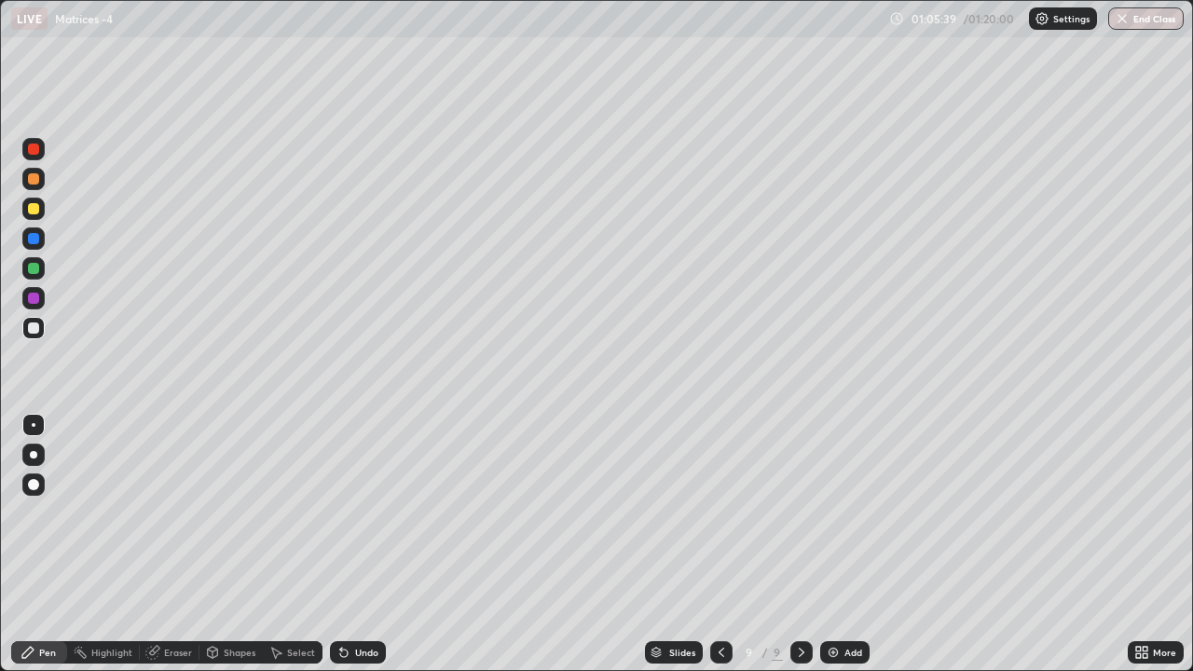
click at [157, 553] on icon at bounding box center [154, 650] width 10 height 9
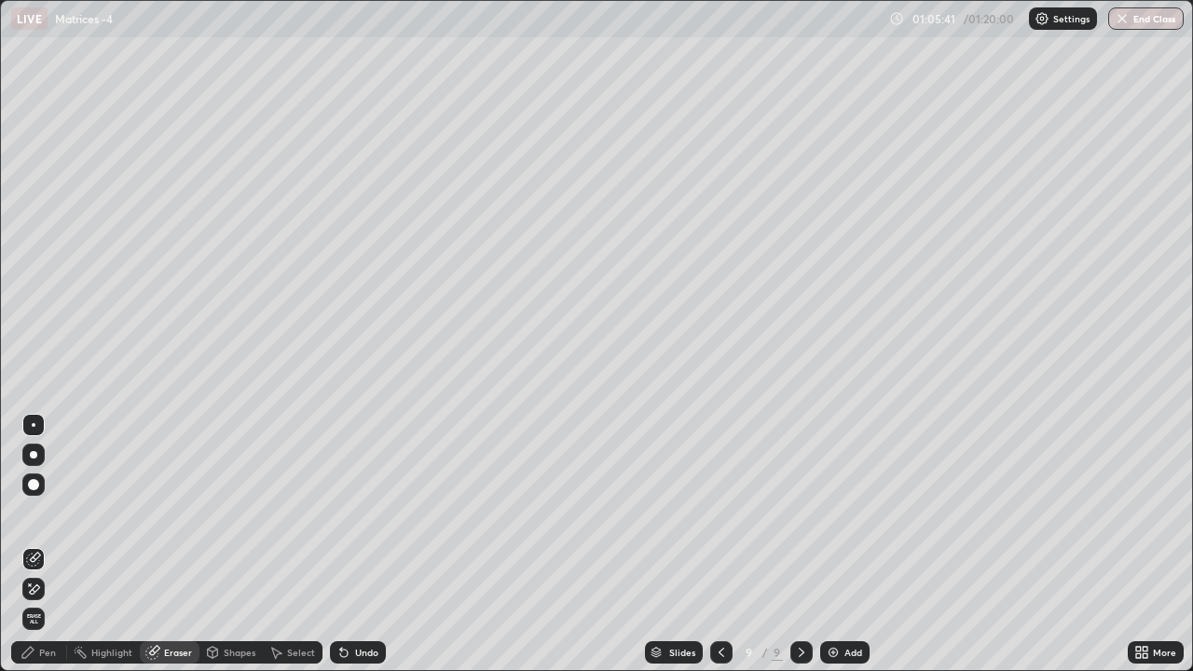
click at [47, 553] on div "Pen" at bounding box center [47, 652] width 17 height 9
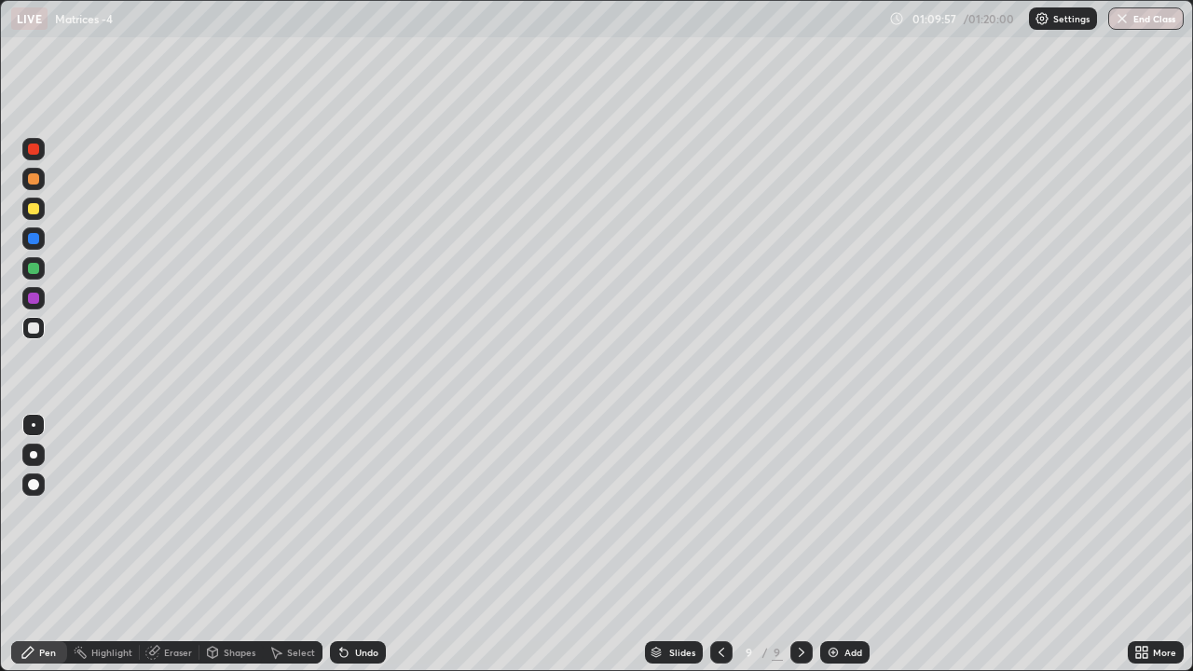
click at [722, 553] on icon at bounding box center [722, 652] width 6 height 9
click at [56, 553] on div "Pen" at bounding box center [39, 652] width 56 height 22
click at [800, 553] on icon at bounding box center [801, 652] width 15 height 15
click at [36, 208] on div at bounding box center [33, 208] width 11 height 11
click at [33, 264] on div at bounding box center [33, 268] width 11 height 11
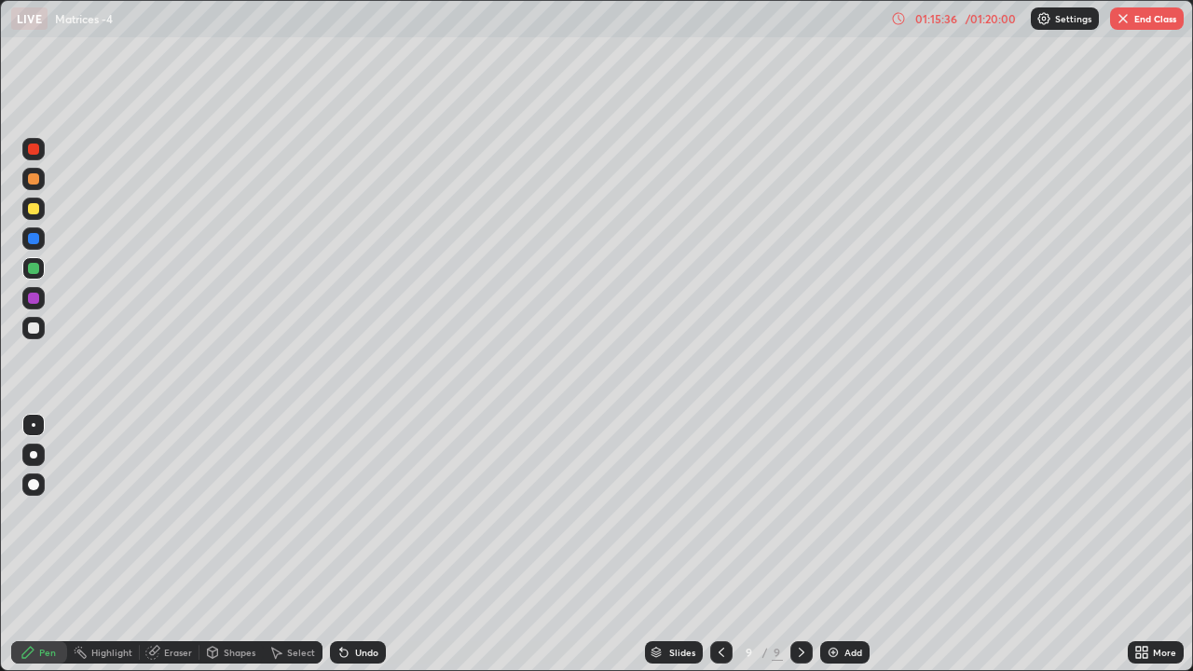
click at [38, 330] on div at bounding box center [33, 328] width 11 height 11
click at [852, 553] on div "Add" at bounding box center [854, 652] width 18 height 9
click at [35, 300] on div at bounding box center [33, 298] width 11 height 11
click at [30, 269] on div at bounding box center [33, 268] width 11 height 11
click at [33, 209] on div at bounding box center [33, 208] width 11 height 11
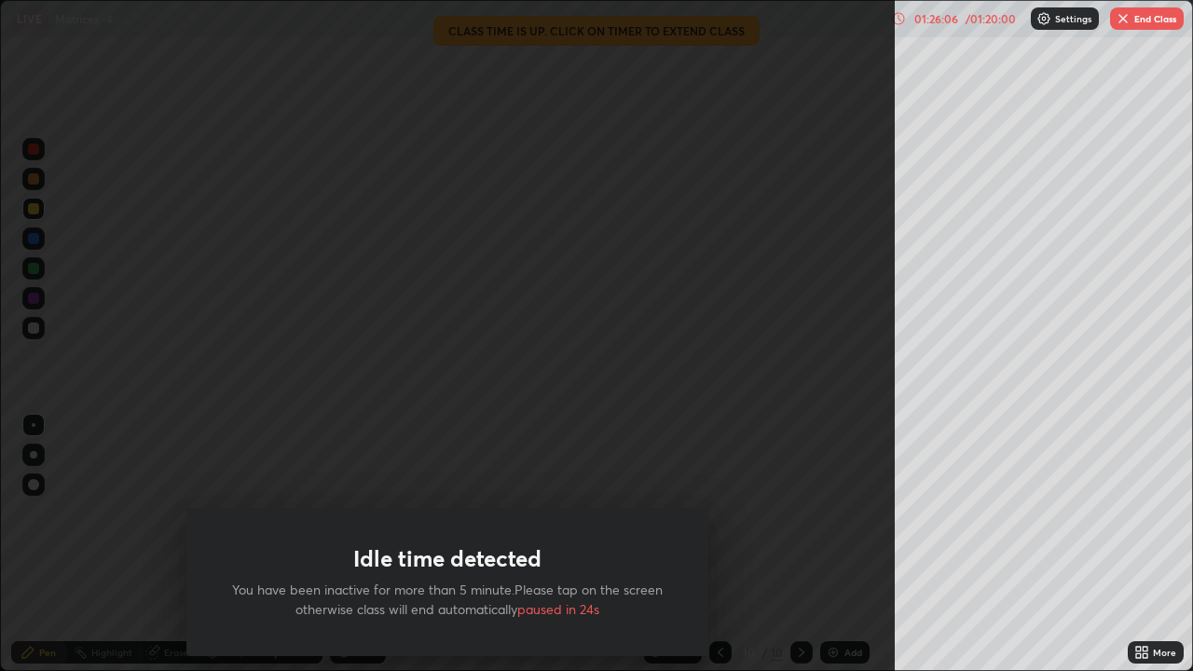
click at [1157, 553] on div "More" at bounding box center [1164, 652] width 23 height 9
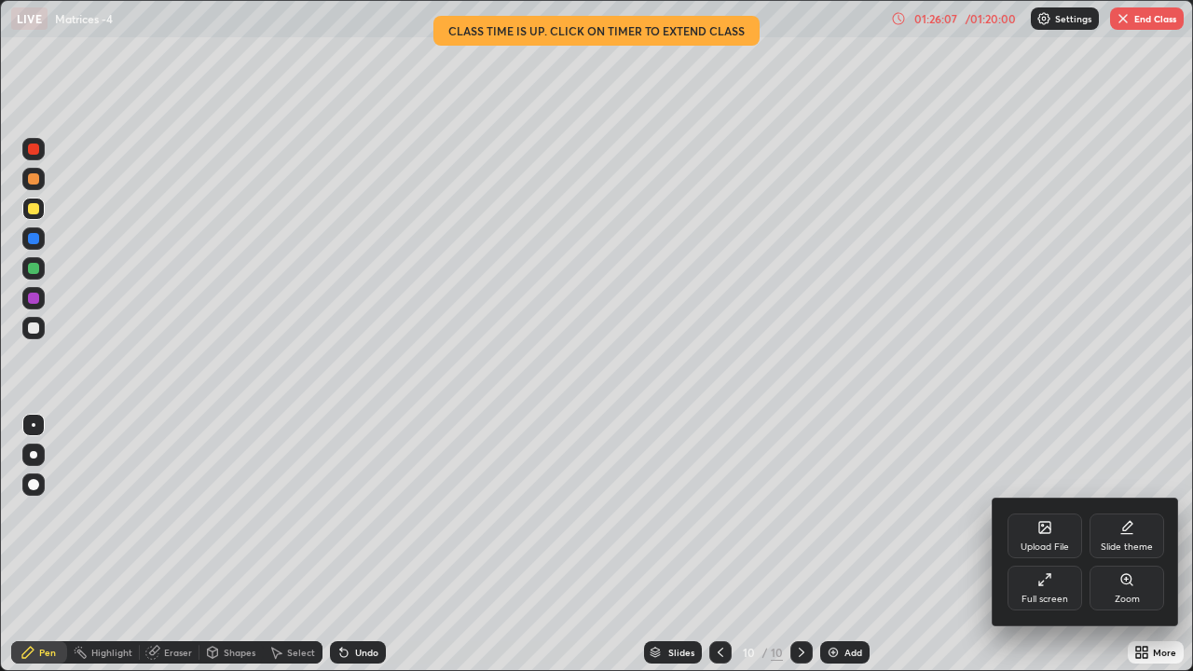
click at [1051, 553] on icon at bounding box center [1045, 579] width 15 height 15
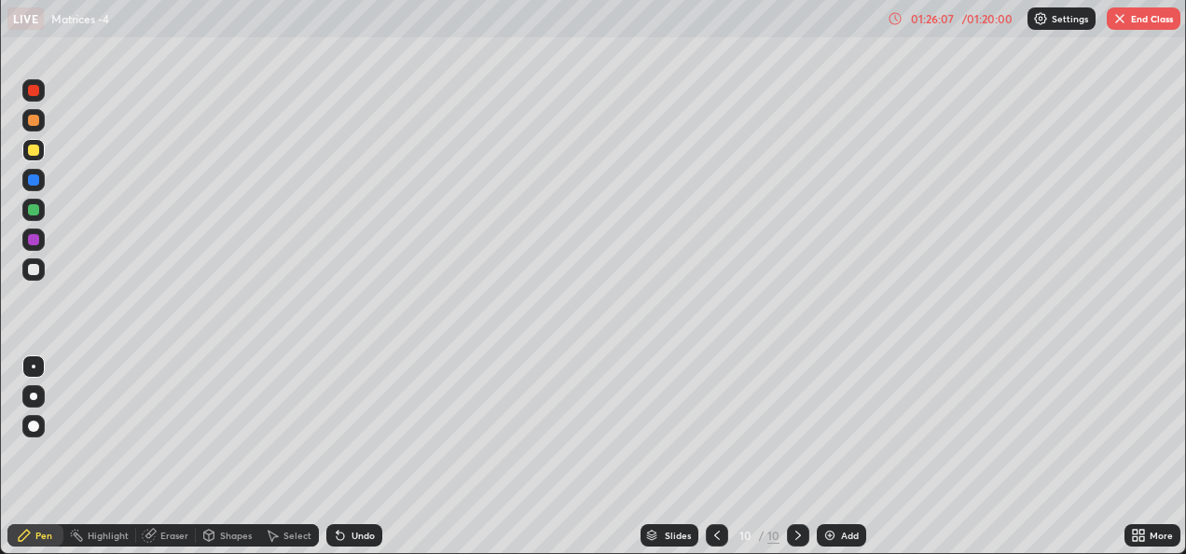
scroll to position [92671, 92039]
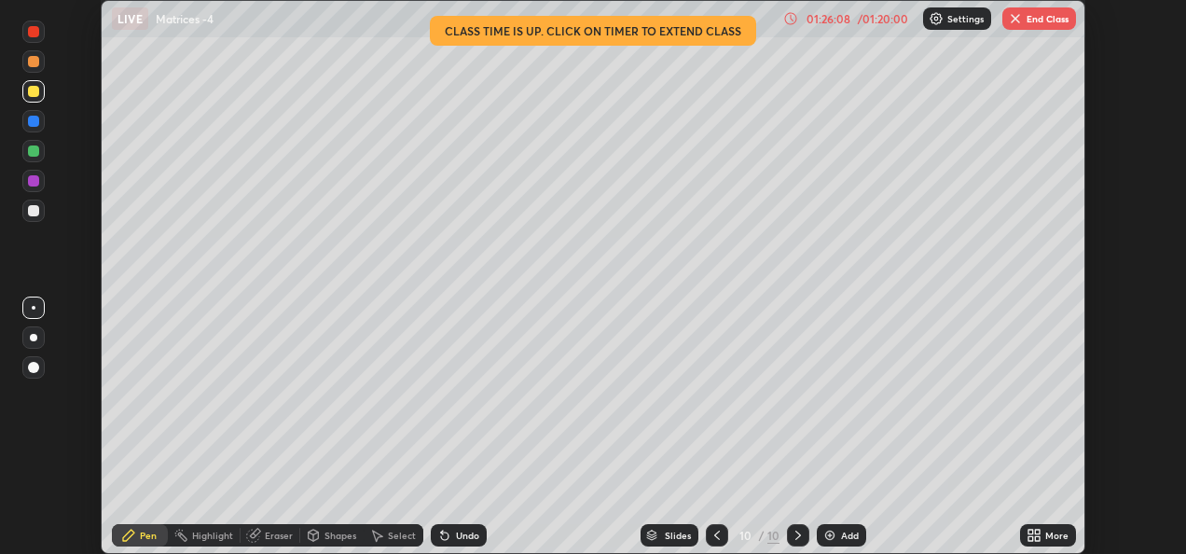
click at [1034, 29] on button "End Class" at bounding box center [1039, 18] width 74 height 22
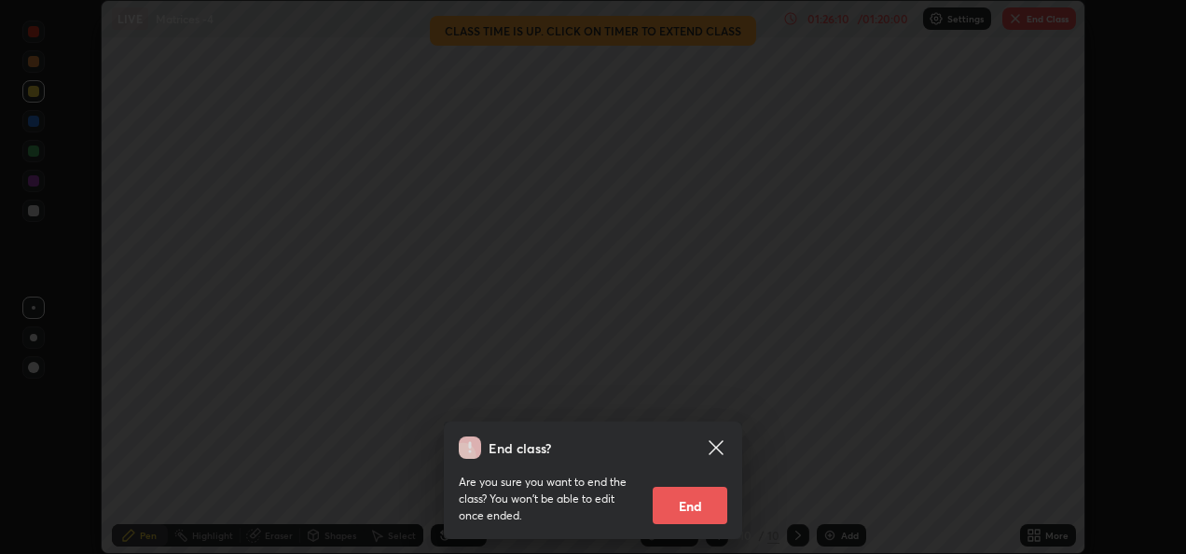
click at [691, 502] on button "End" at bounding box center [690, 505] width 75 height 37
